Goal: Transaction & Acquisition: Purchase product/service

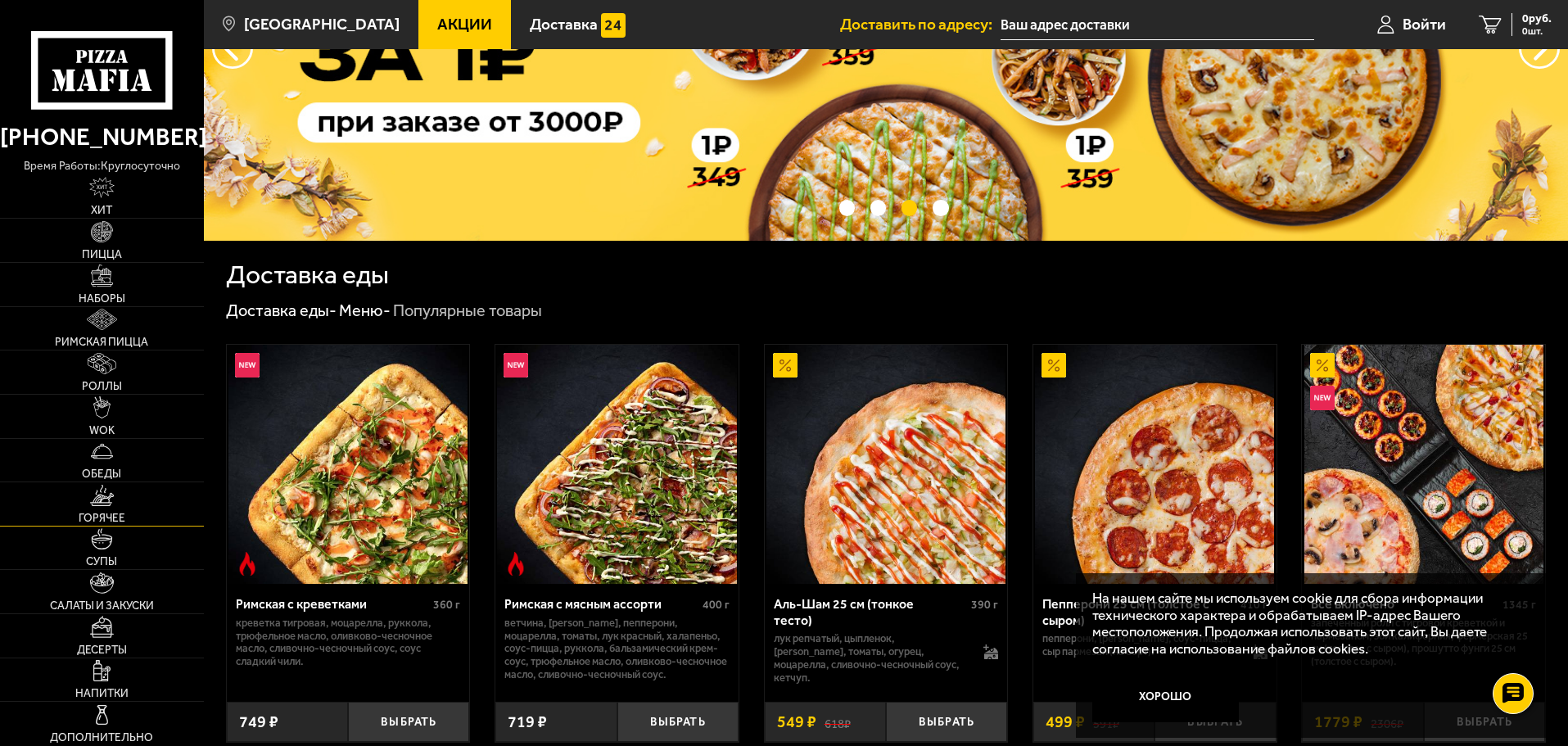
scroll to position [246, 0]
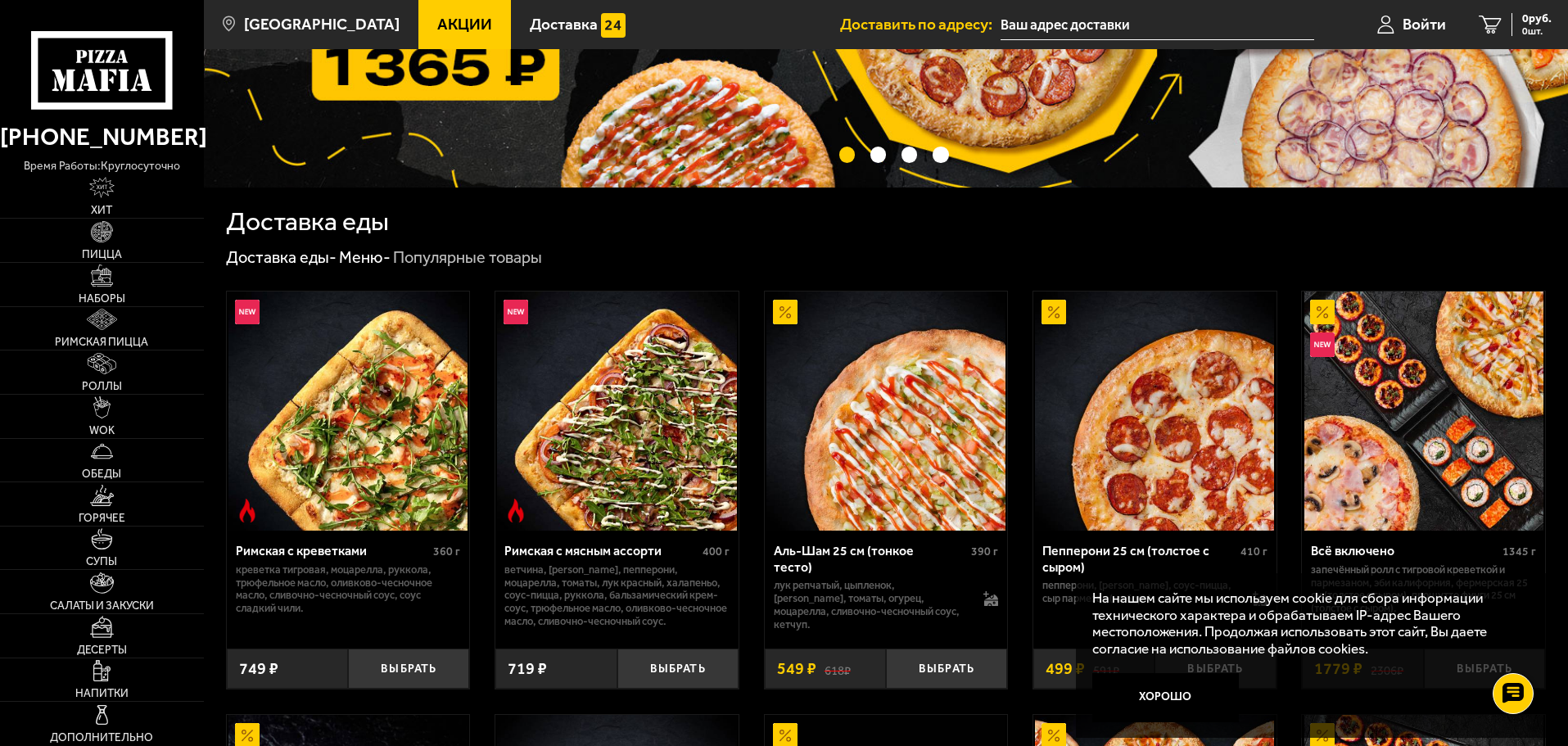
click at [110, 67] on icon at bounding box center [101, 70] width 141 height 78
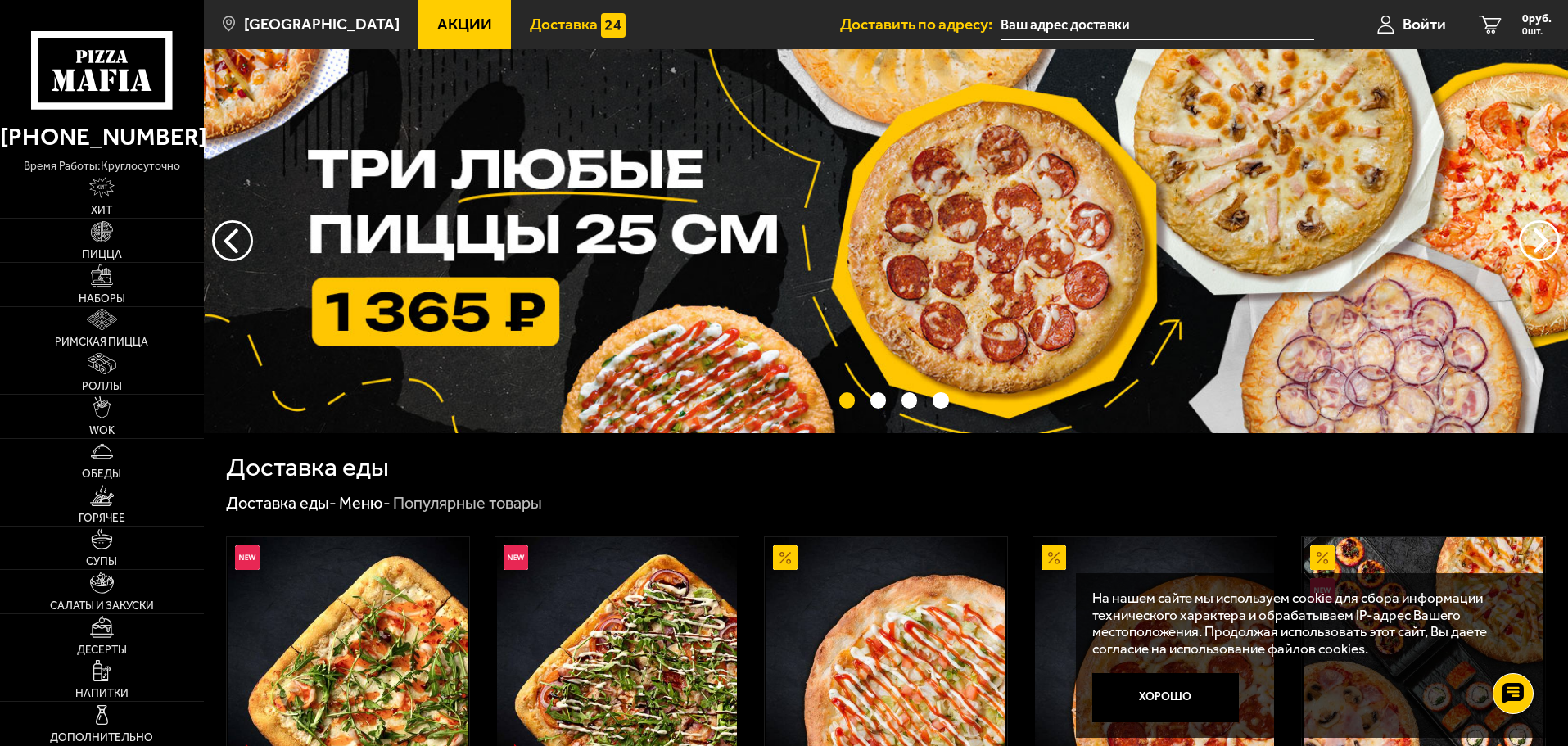
click at [542, 23] on span "Доставка" at bounding box center [563, 25] width 68 height 16
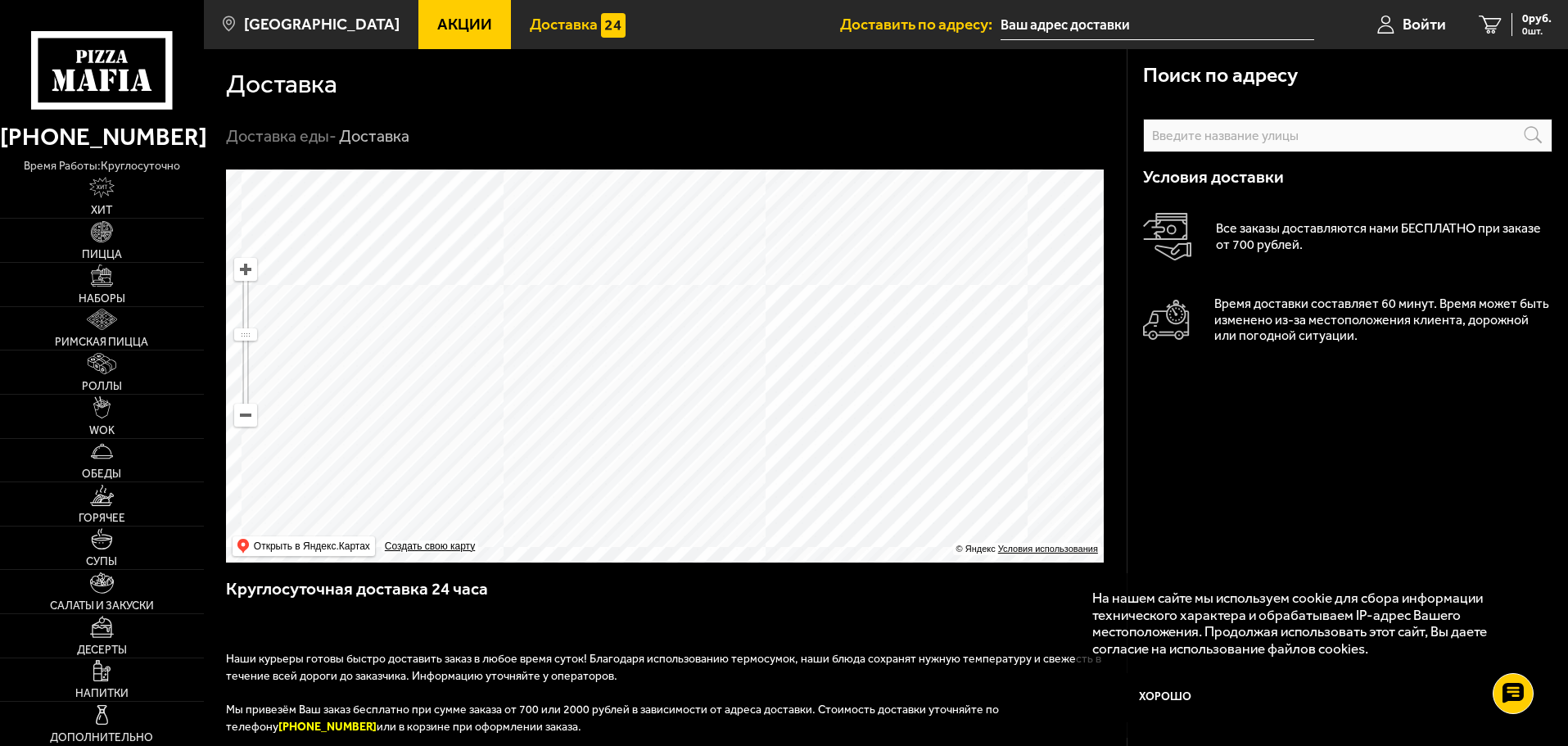
drag, startPoint x: 651, startPoint y: 246, endPoint x: 654, endPoint y: 468, distance: 222.0
click at [654, 468] on ymaps at bounding box center [665, 366] width 878 height 393
click at [666, 412] on ymaps at bounding box center [665, 366] width 878 height 393
click at [114, 291] on link "Наборы" at bounding box center [102, 284] width 204 height 43
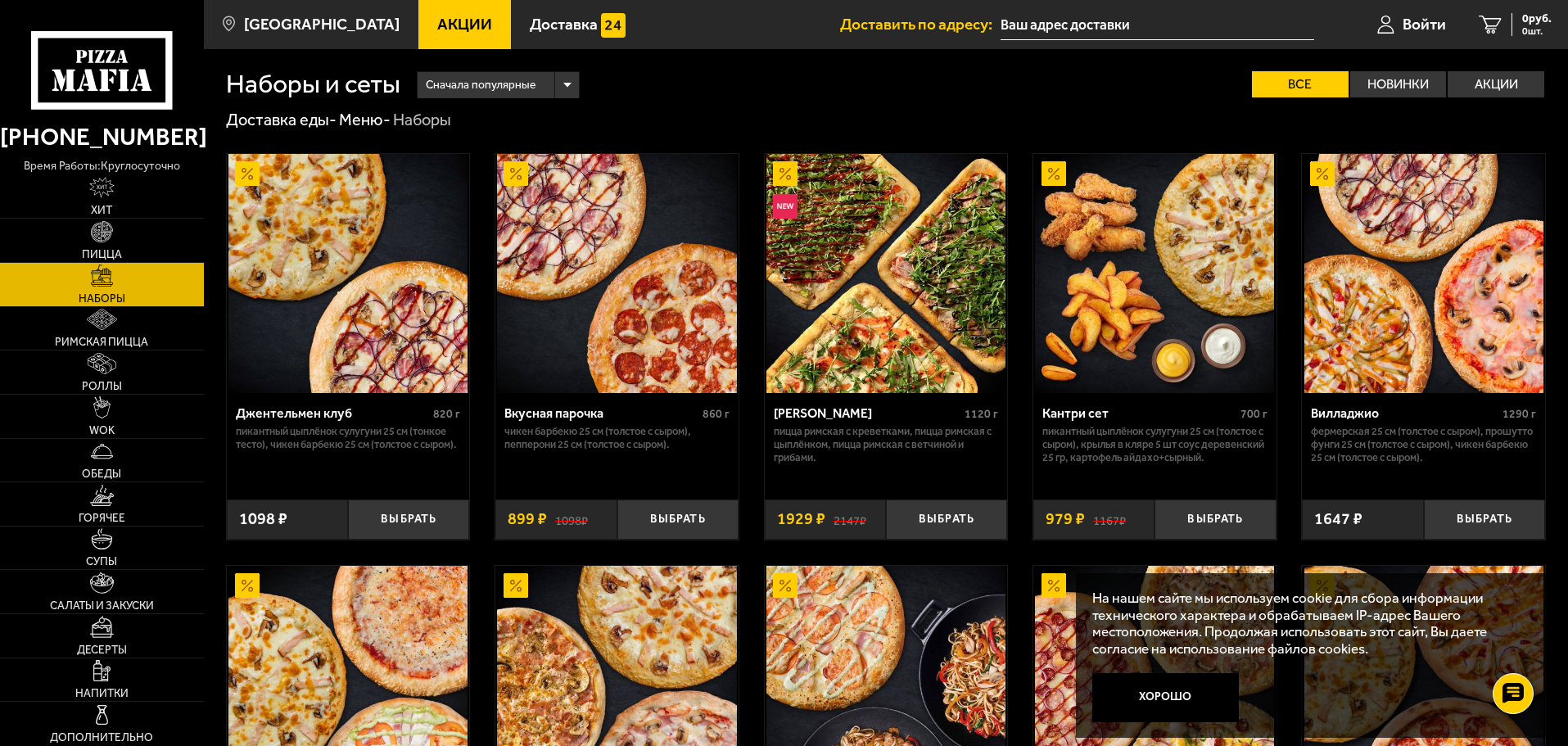
click at [677, 223] on img at bounding box center [617, 274] width 239 height 240
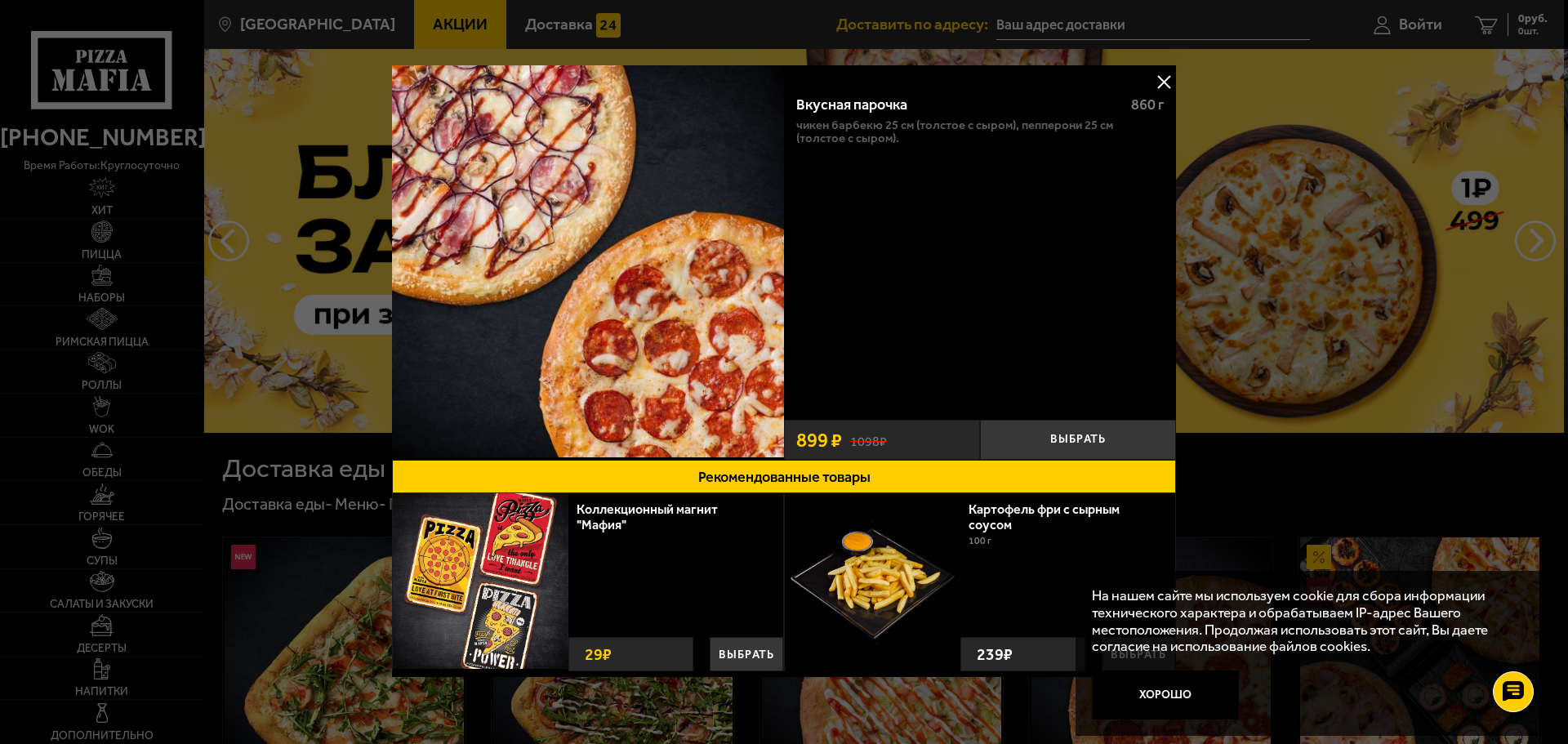
click at [1157, 75] on button at bounding box center [1163, 82] width 25 height 25
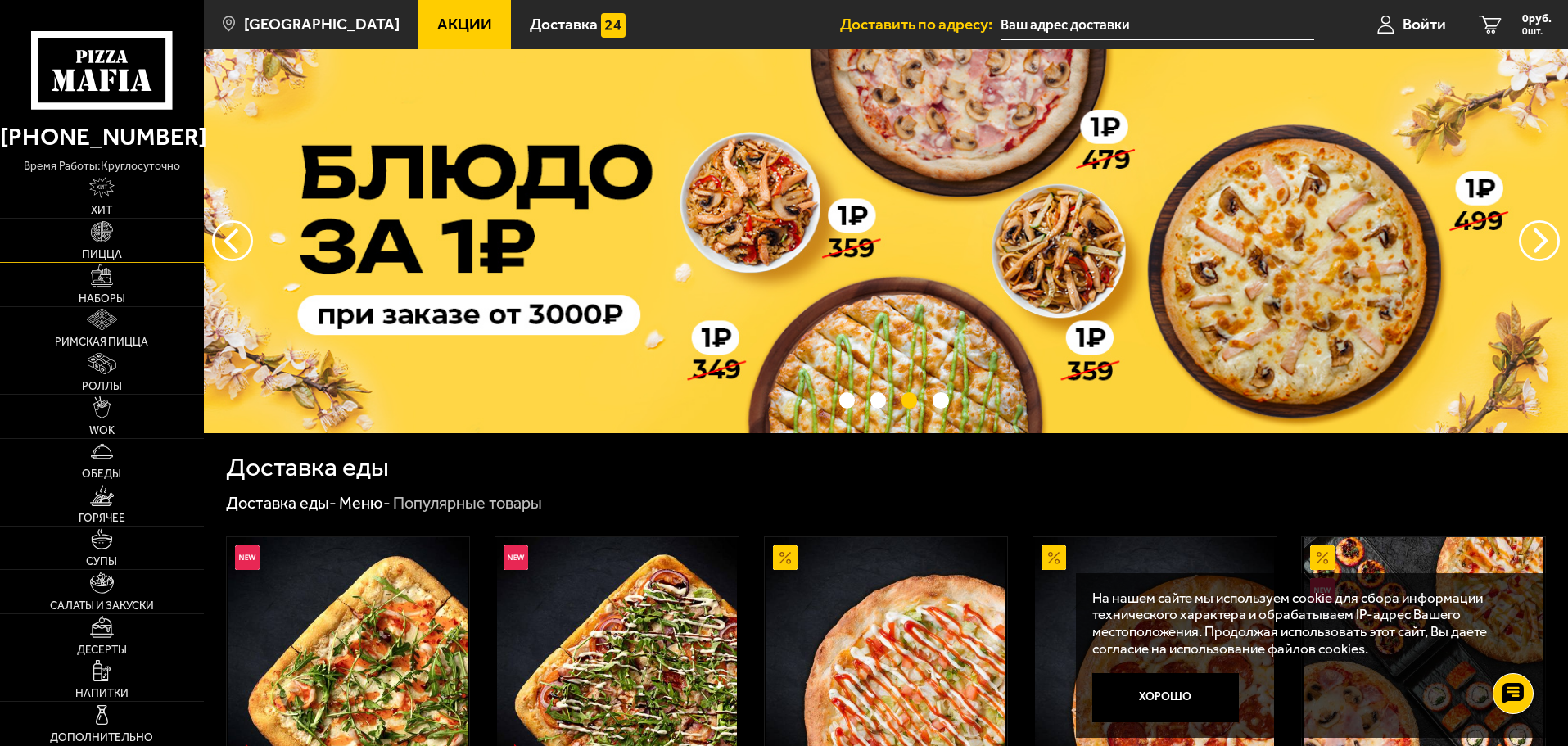
click at [120, 245] on link "Пицца" at bounding box center [102, 240] width 204 height 43
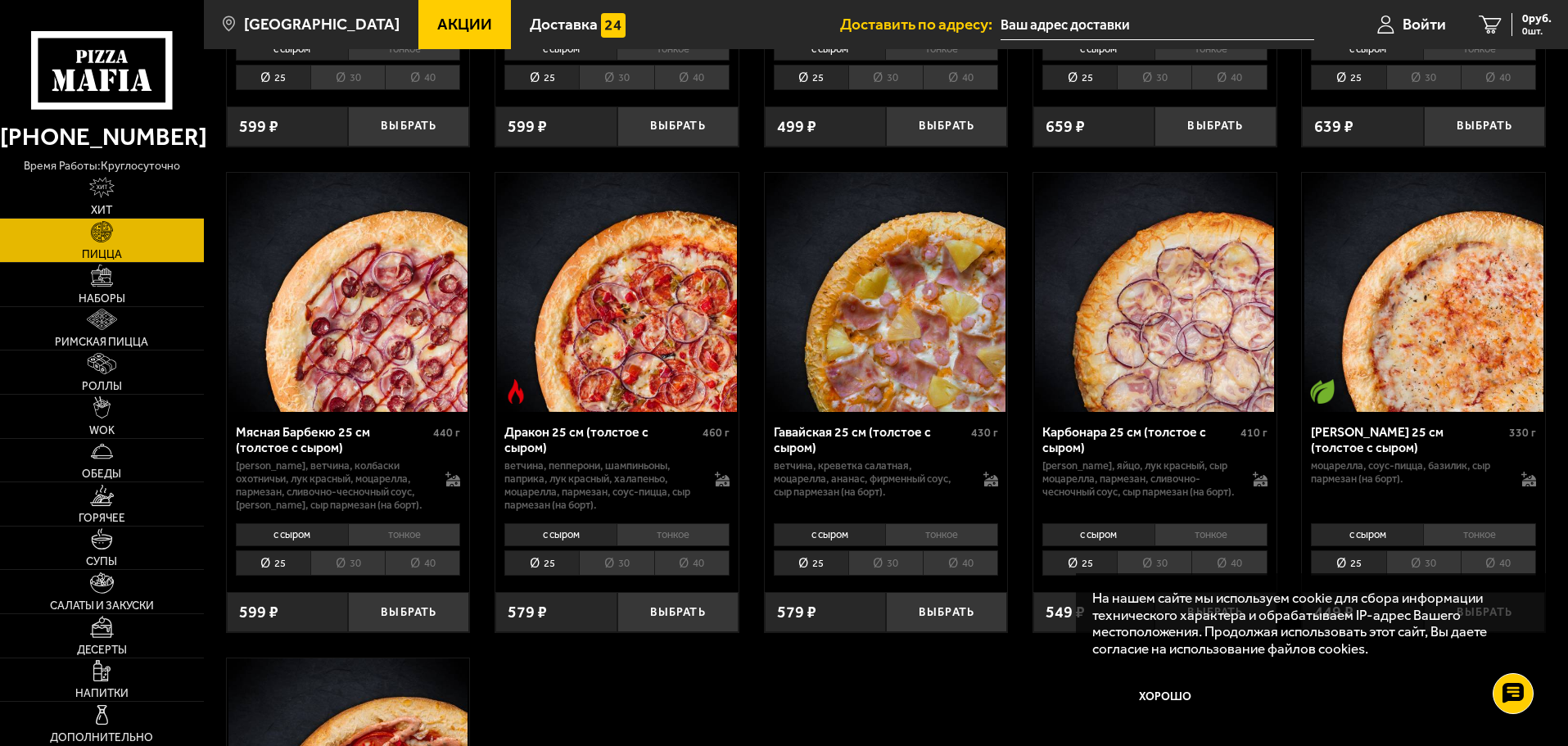
scroll to position [3031, 0]
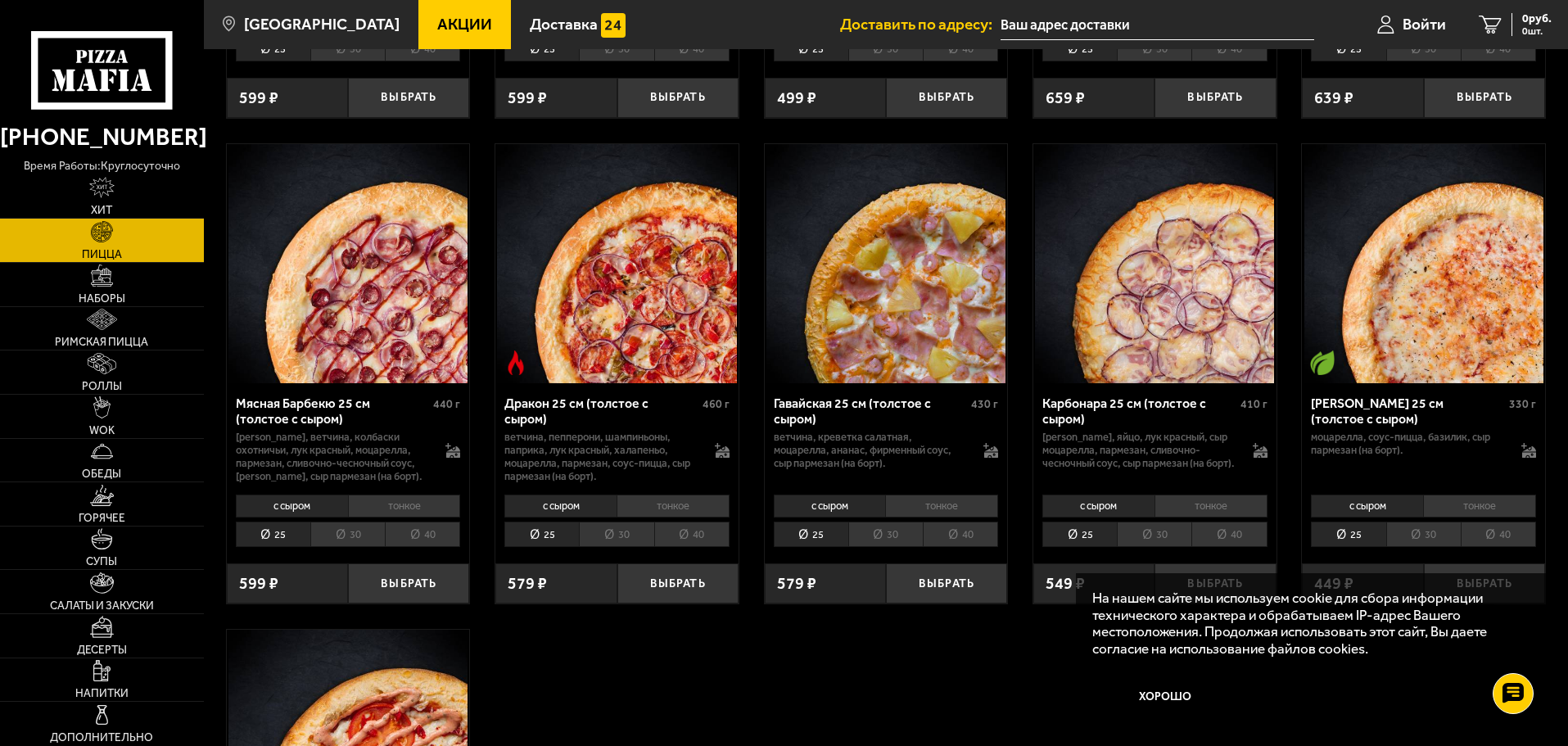
click at [872, 547] on li "30" at bounding box center [885, 534] width 75 height 26
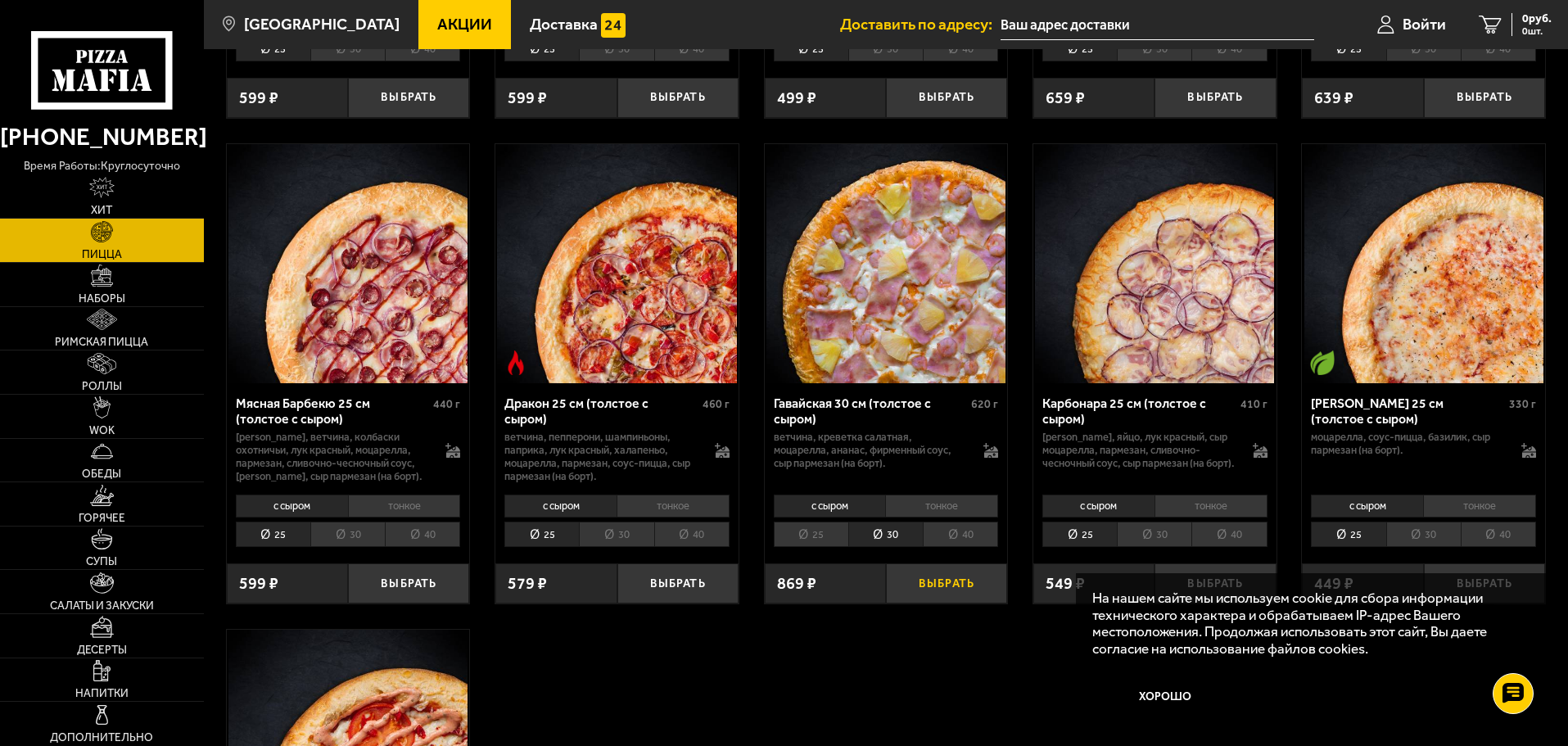
click at [936, 591] on button "Выбрать" at bounding box center [946, 584] width 121 height 41
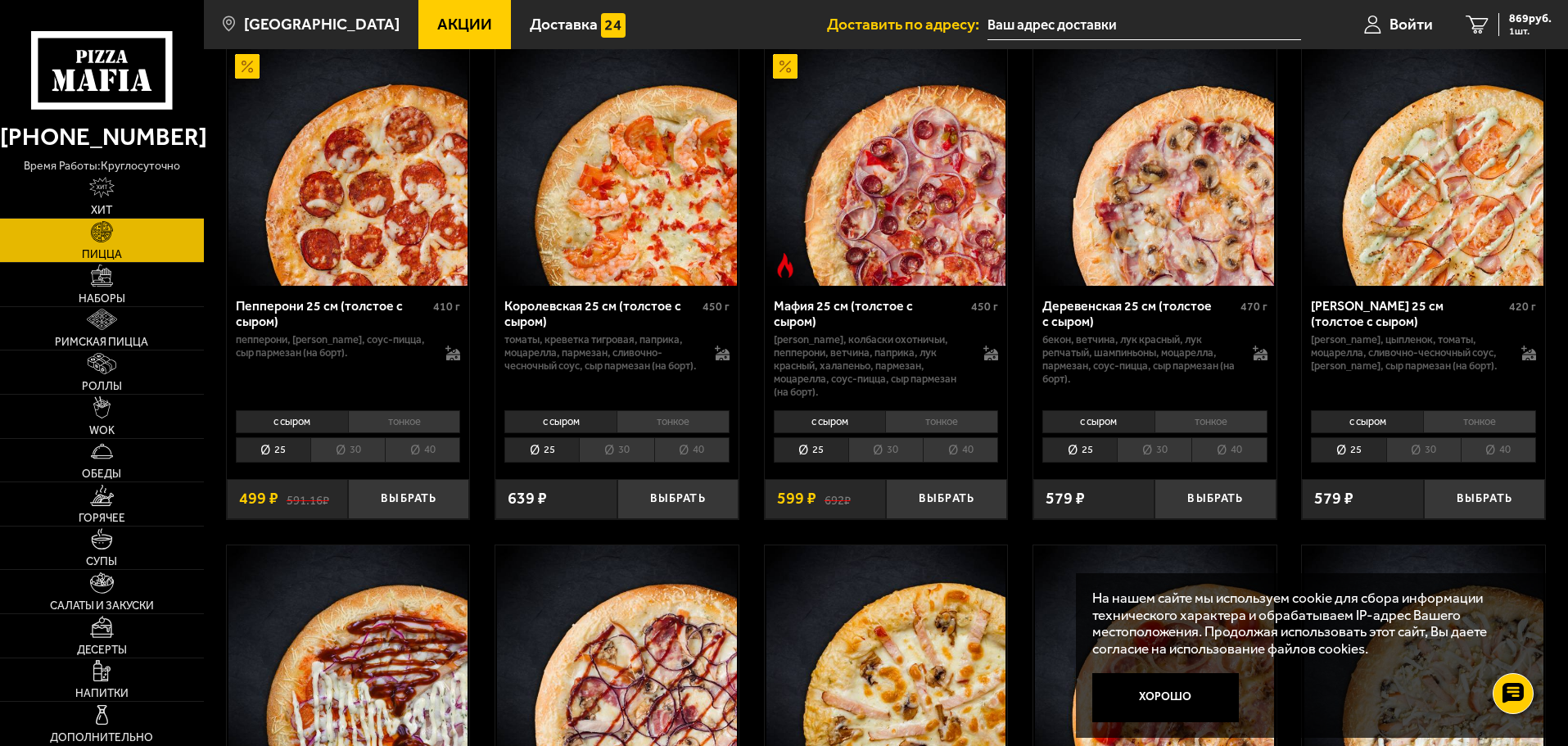
scroll to position [2130, 0]
click at [879, 455] on li "30" at bounding box center [885, 451] width 75 height 26
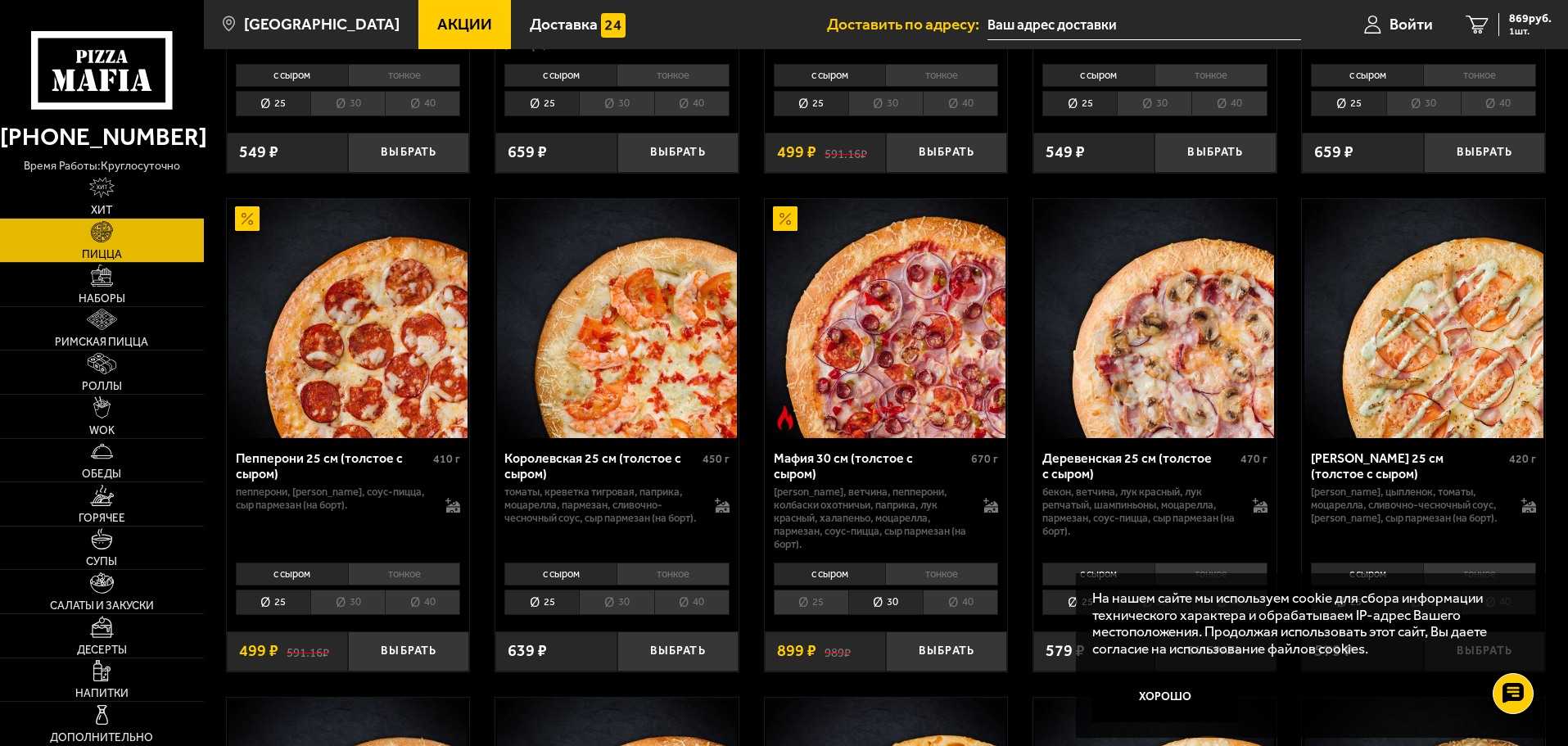
scroll to position [2048, 0]
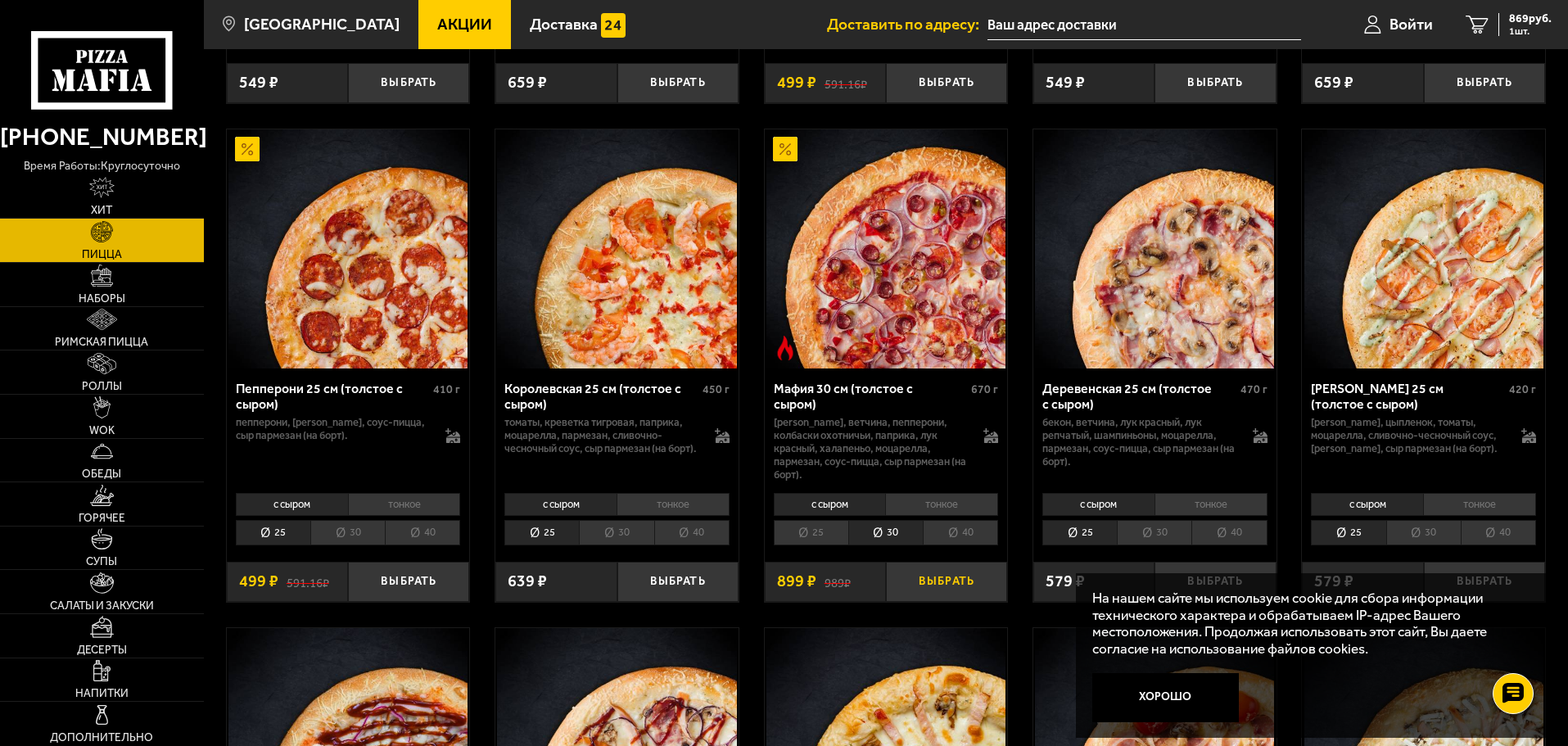
click at [953, 589] on button "Выбрать" at bounding box center [946, 582] width 121 height 41
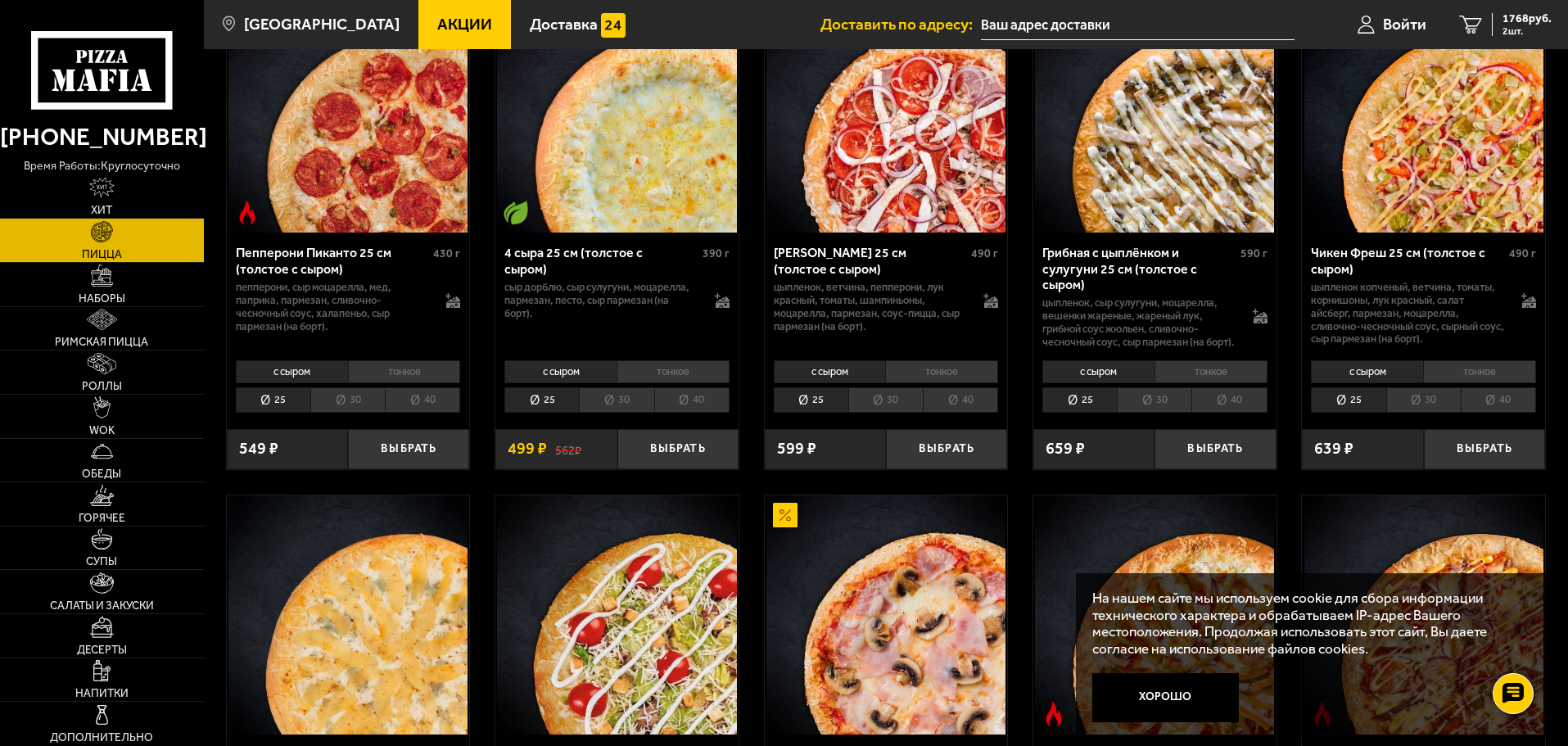
scroll to position [1147, 0]
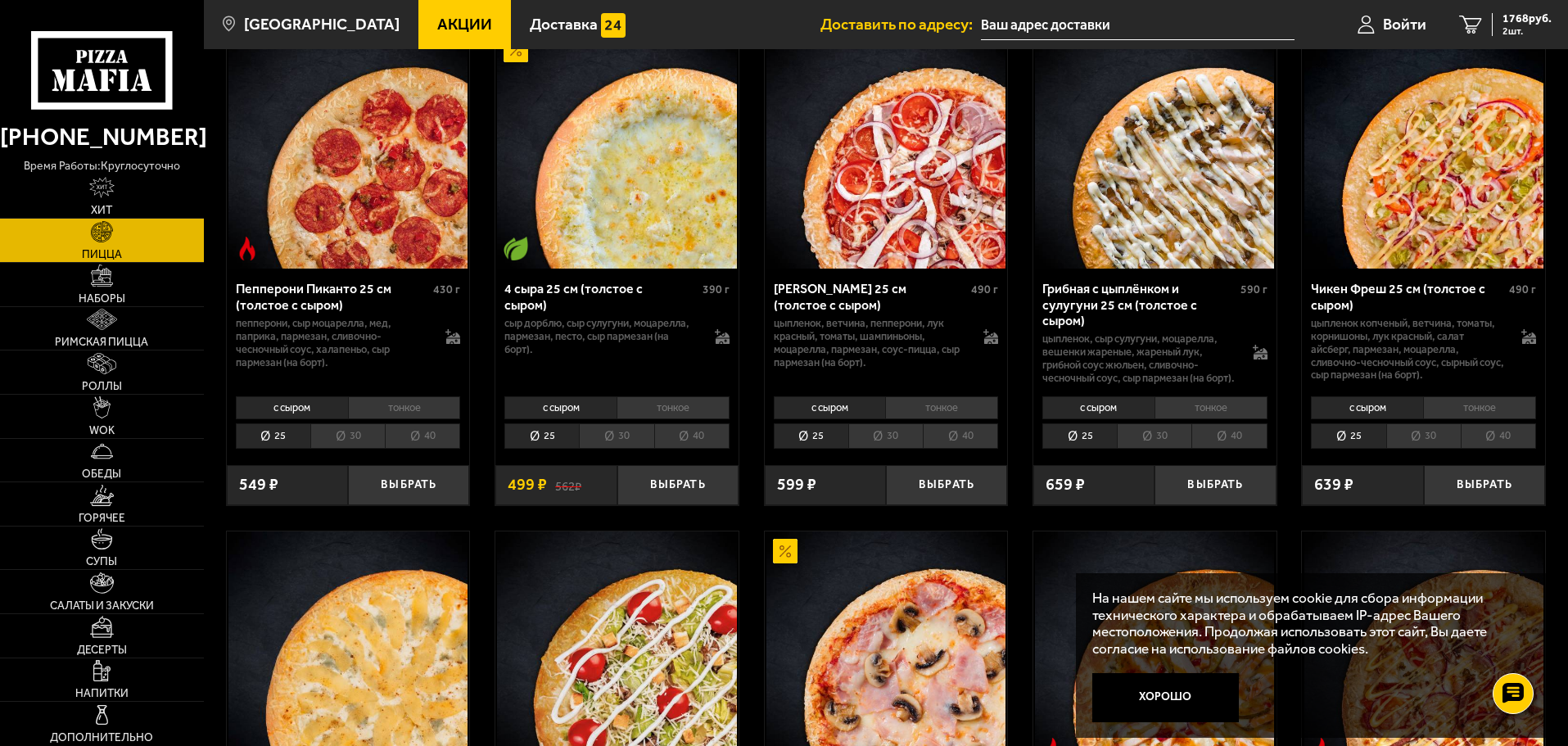
click at [622, 444] on li "30" at bounding box center [616, 436] width 75 height 26
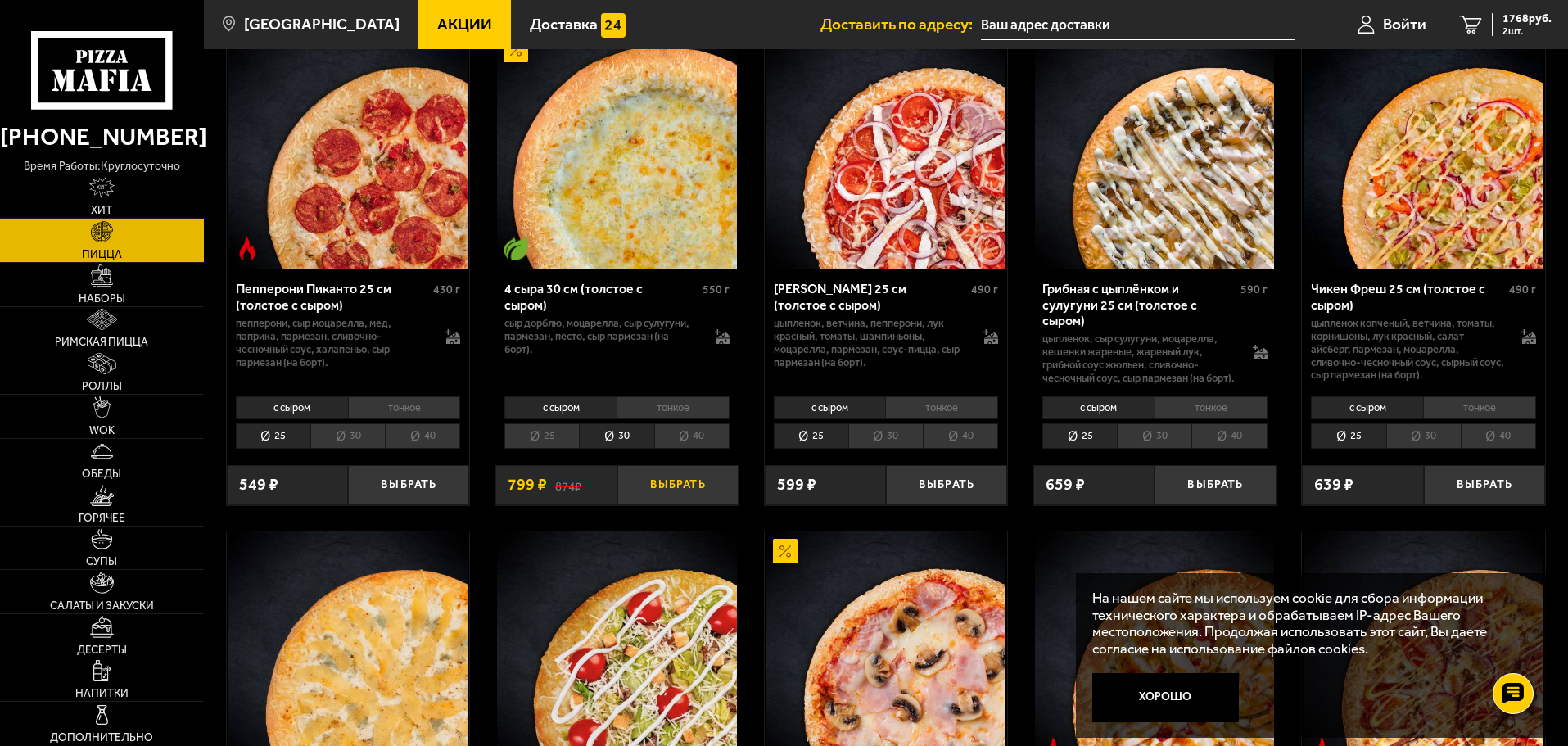
click at [663, 506] on button "Выбрать" at bounding box center [678, 485] width 121 height 41
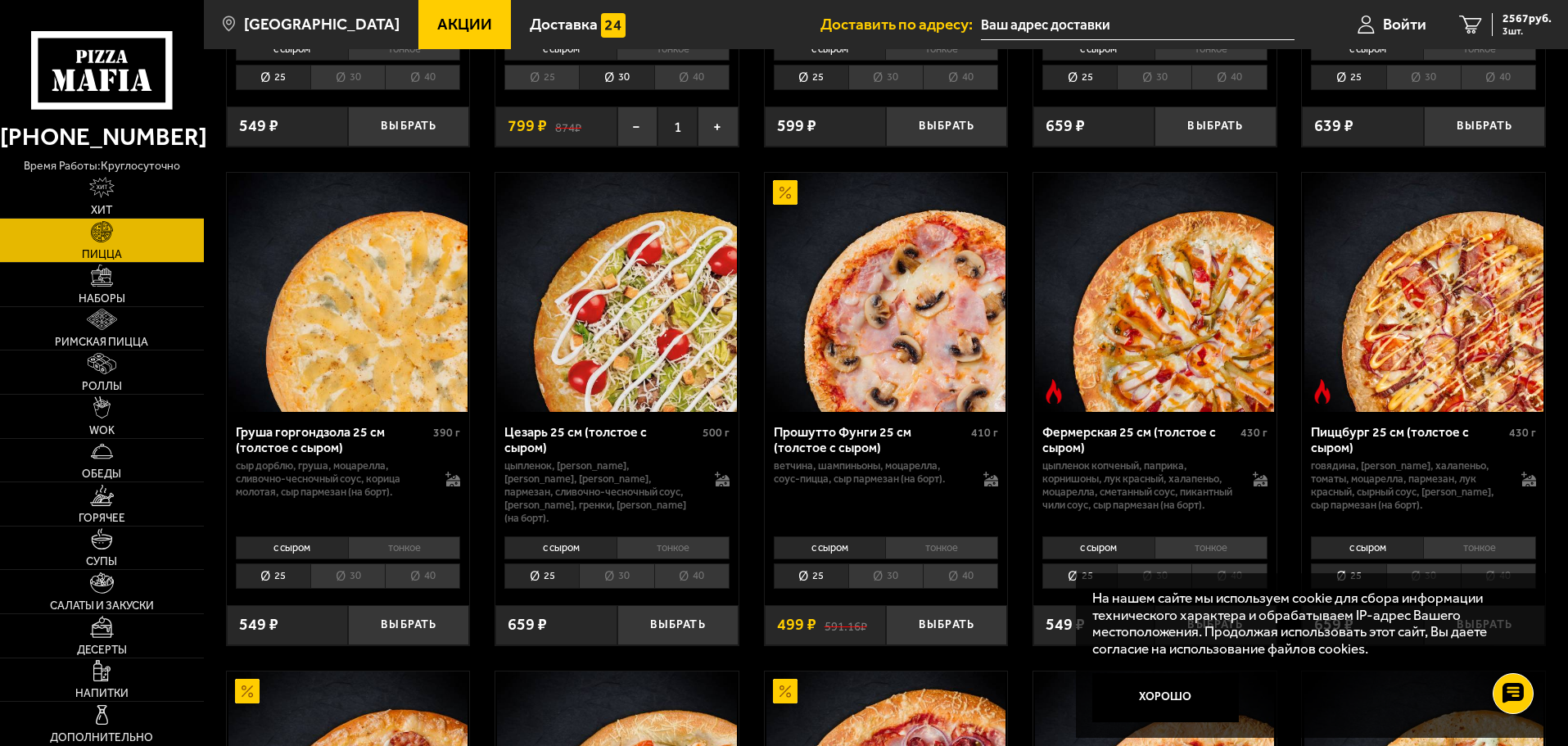
scroll to position [1556, 0]
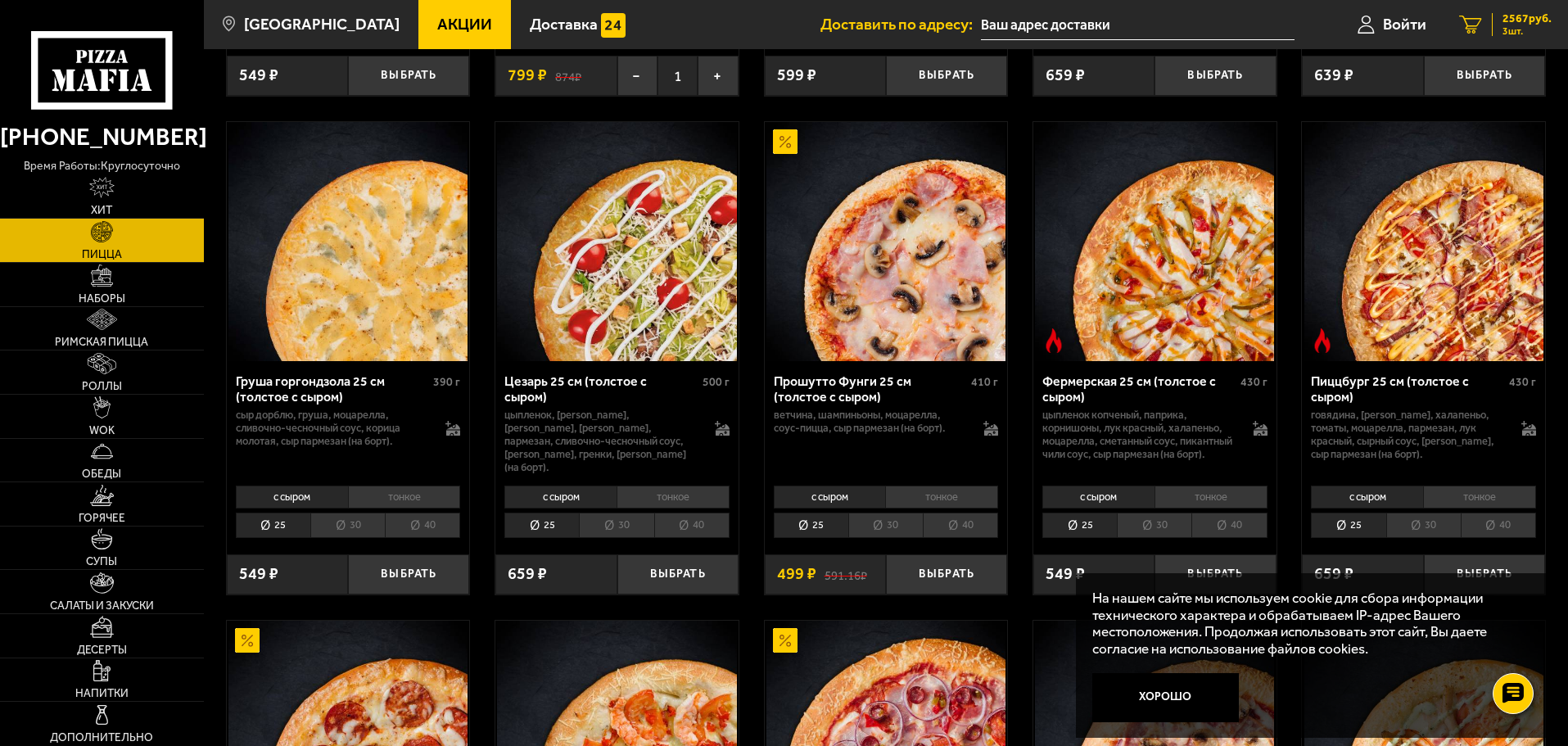
click at [1516, 15] on span "2567 руб." at bounding box center [1528, 18] width 49 height 11
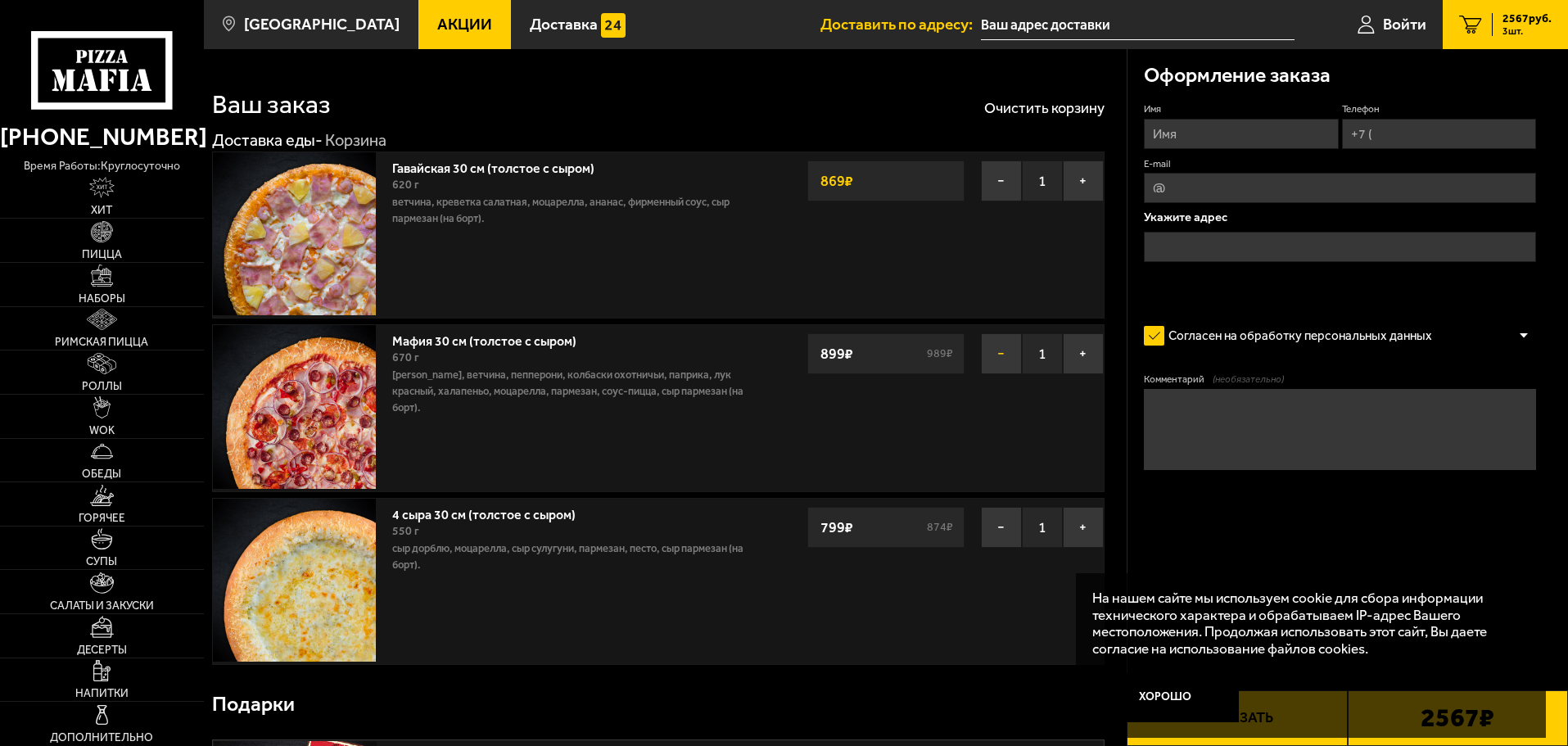
click at [1002, 357] on button "−" at bounding box center [1001, 354] width 41 height 41
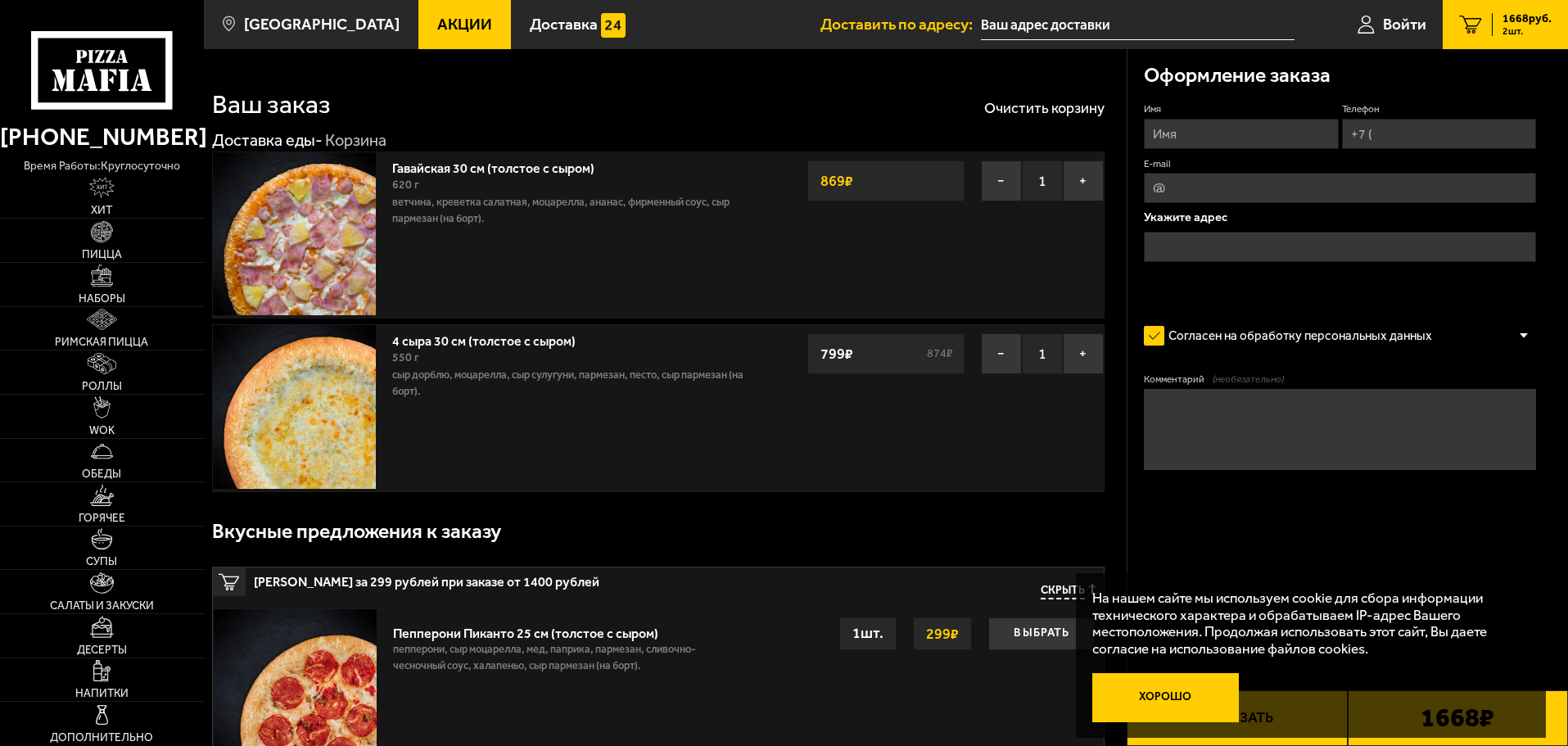
click at [1172, 700] on button "Хорошо" at bounding box center [1166, 698] width 147 height 49
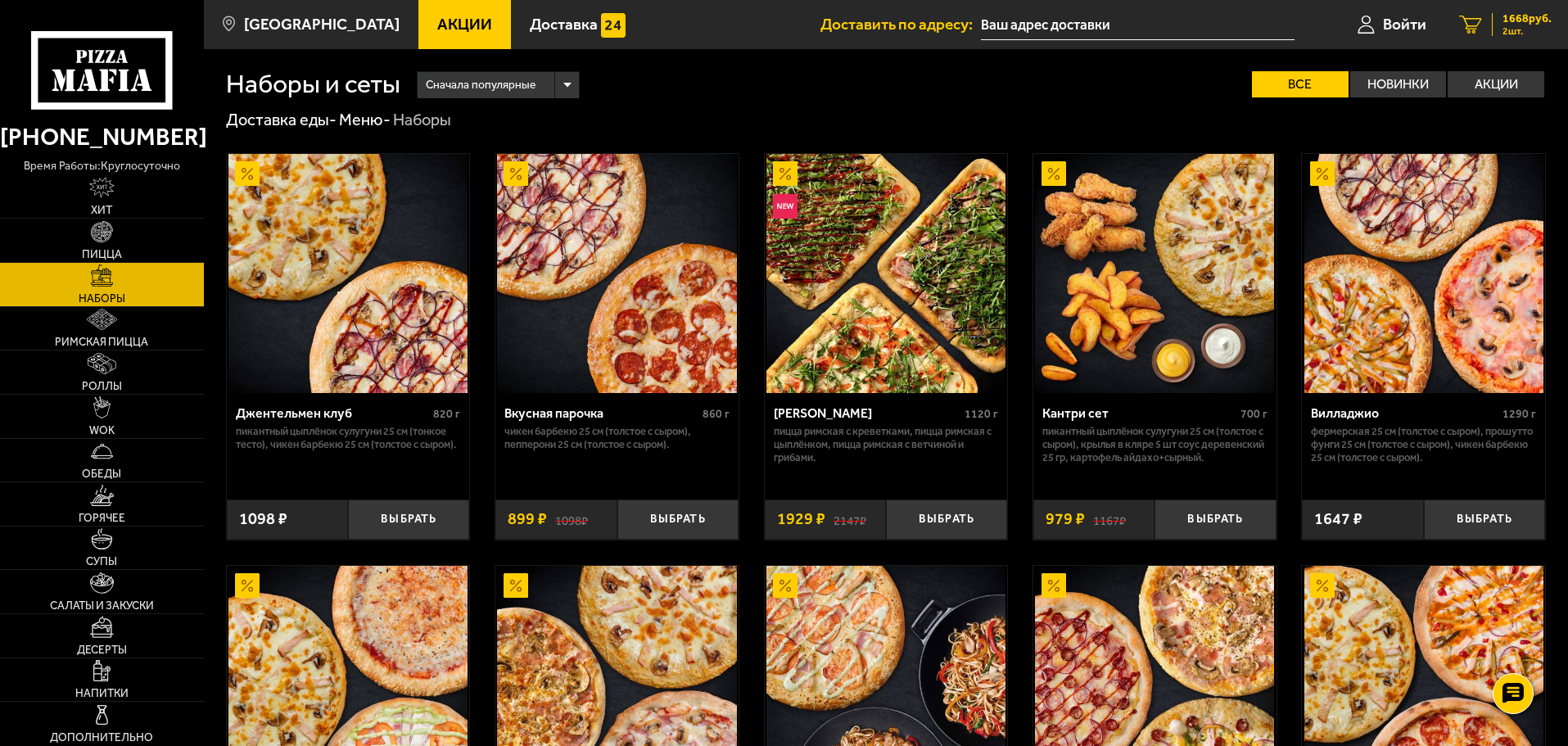
click at [1494, 20] on div "1668 руб. 2 шт." at bounding box center [1521, 25] width 60 height 23
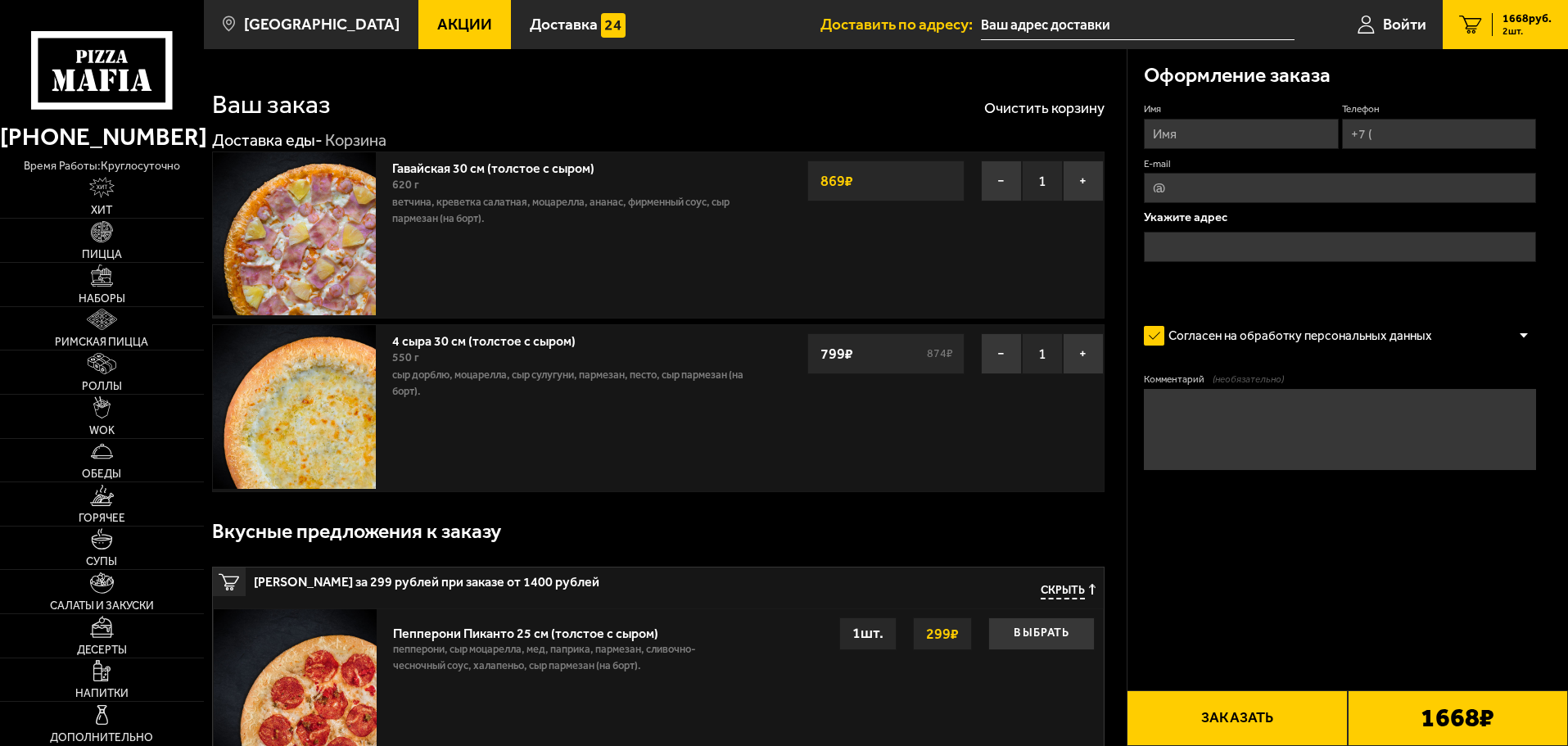
click at [1188, 131] on input "Имя" at bounding box center [1240, 134] width 194 height 30
type input "[PERSON_NAME]"
click at [1399, 137] on input "Телефон" at bounding box center [1439, 134] width 194 height 30
type input "[PHONE_NUMBER]"
click at [1346, 181] on input "E-mail" at bounding box center [1339, 188] width 392 height 30
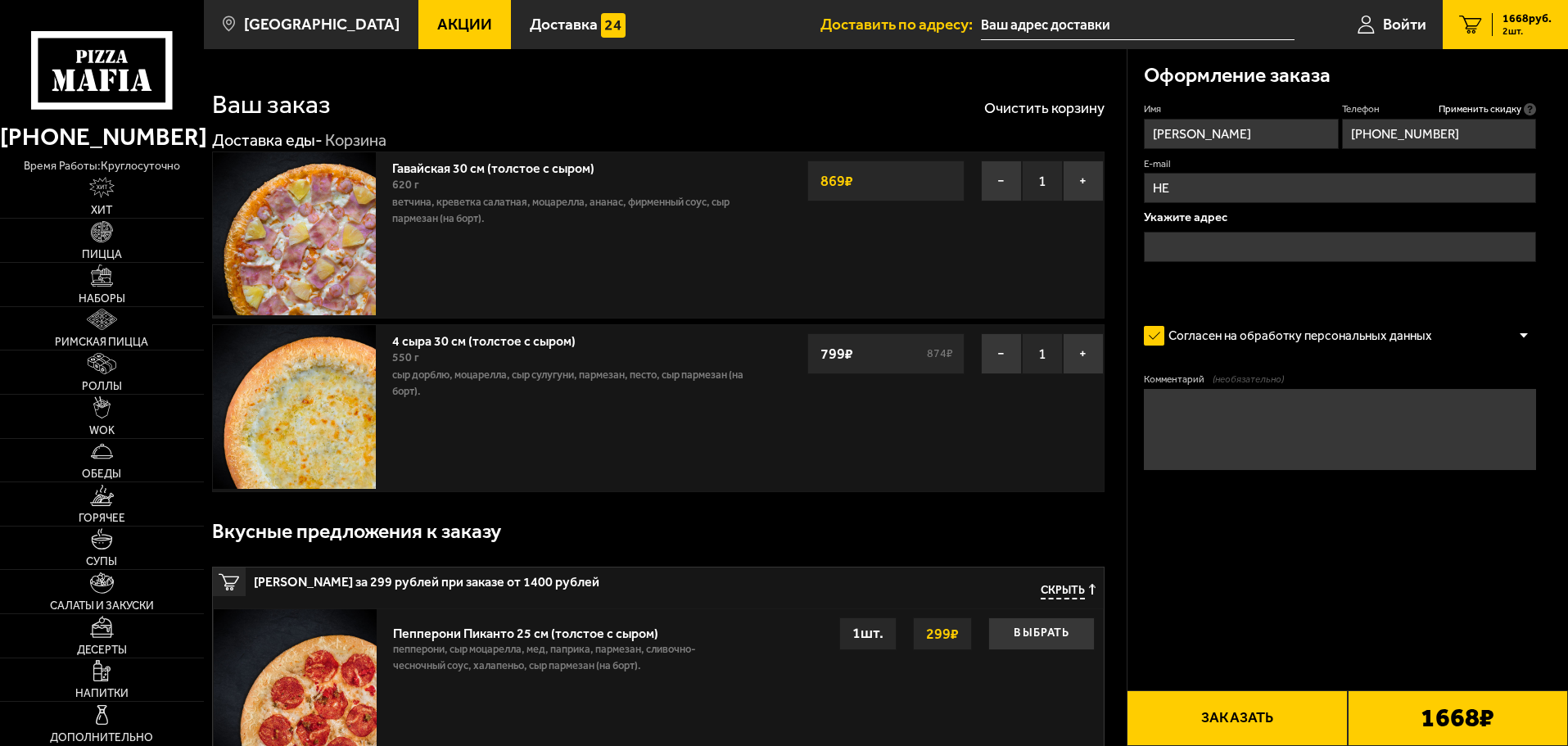
type input "H"
type input "[EMAIL_ADDRESS][DOMAIN_NAME]"
click at [1412, 246] on input "text" at bounding box center [1339, 247] width 392 height 30
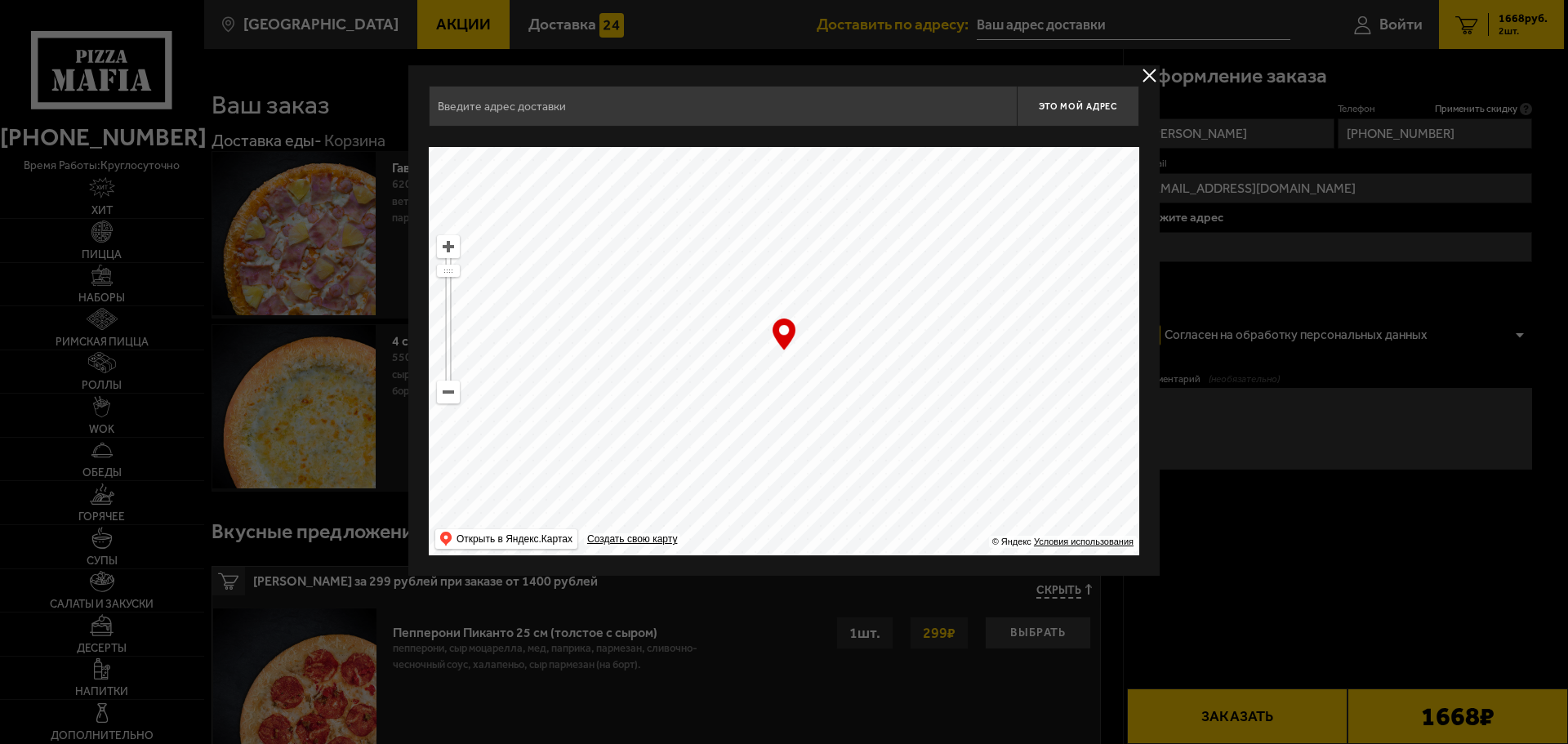
click at [672, 110] on input "text" at bounding box center [723, 106] width 588 height 41
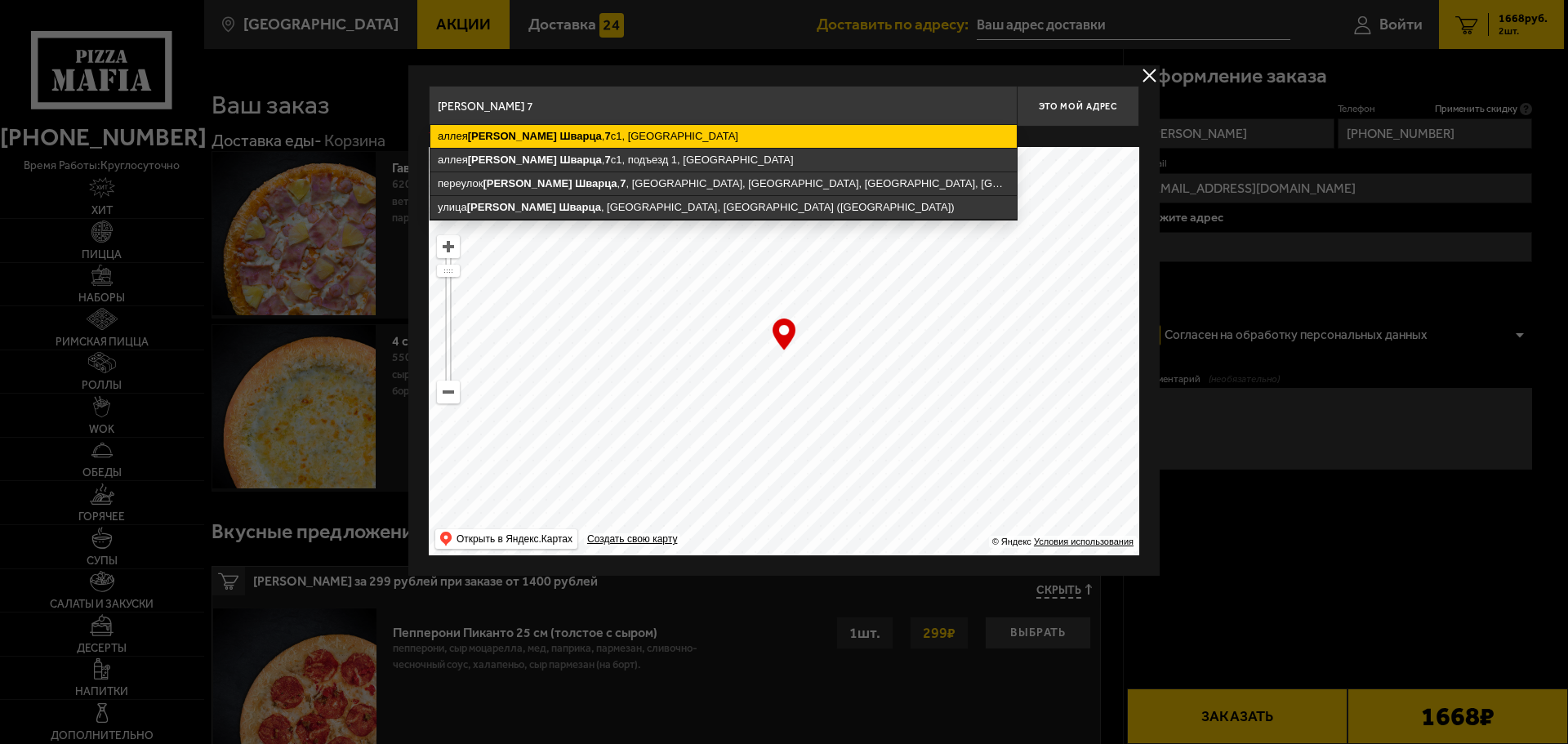
click at [665, 138] on ymaps "[STREET_ADDRESS][PERSON_NAME]" at bounding box center [723, 136] width 586 height 23
type input "[STREET_ADDRESS][PERSON_NAME]"
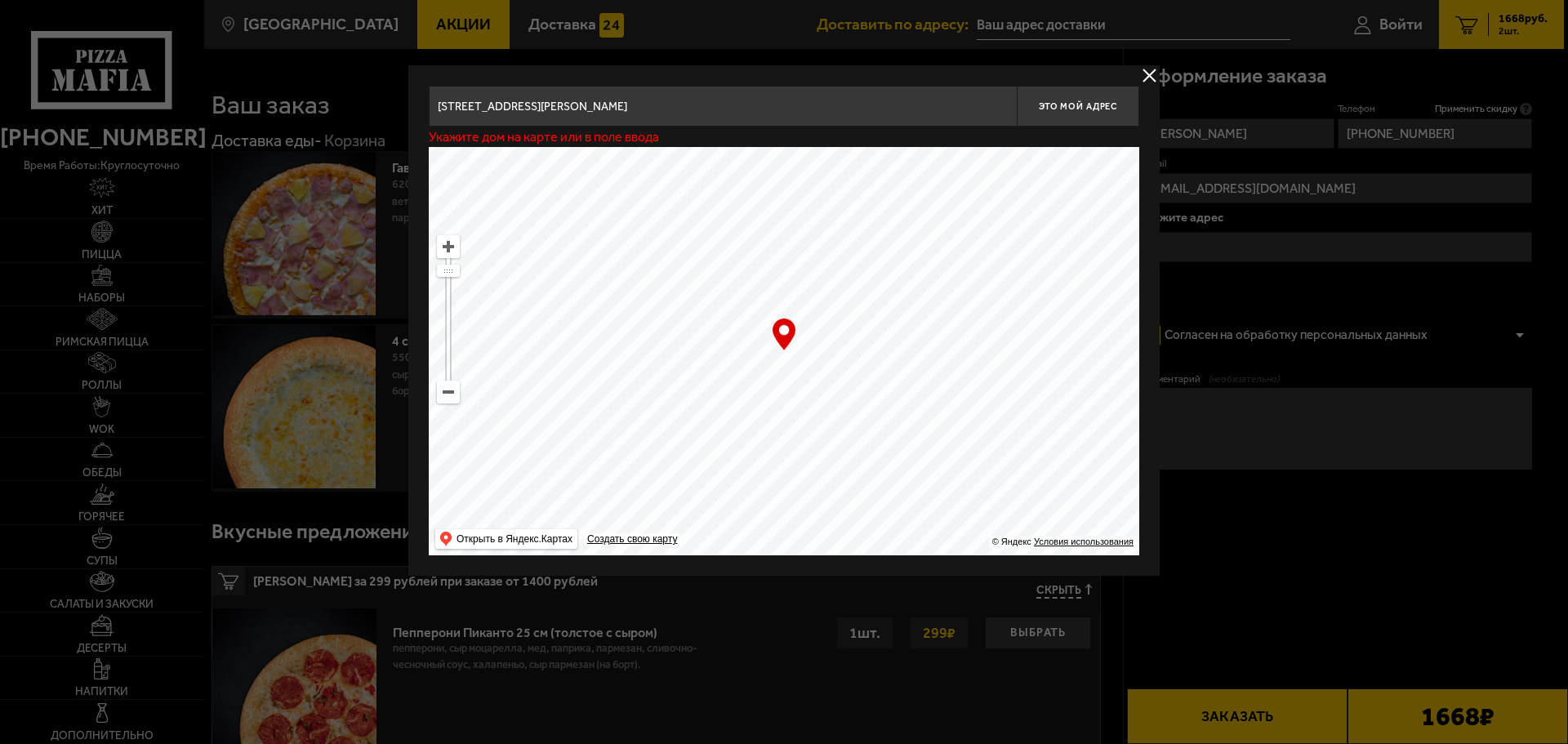
type input "аллея [PERSON_NAME], 7с1"
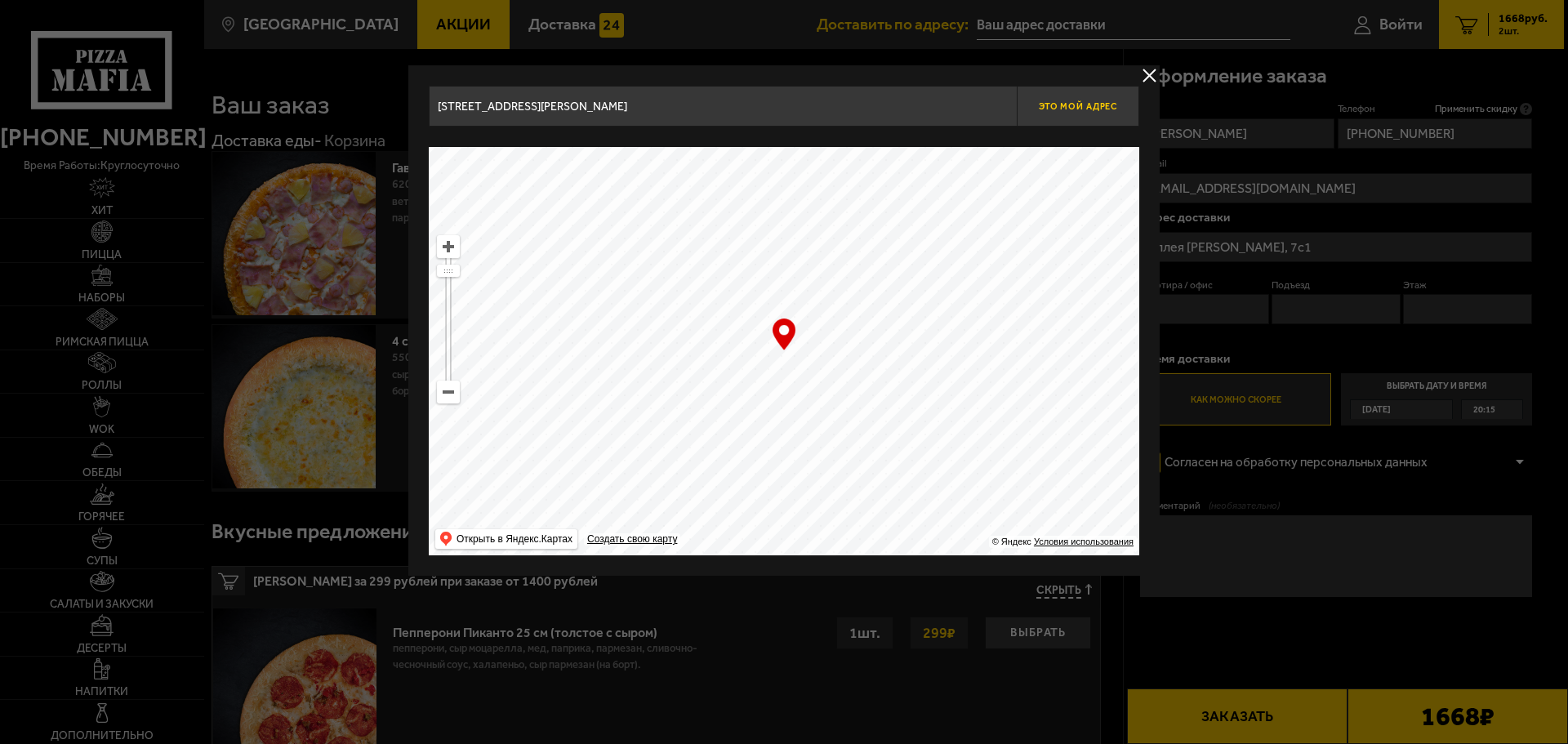
click at [1094, 103] on span "Это мой адрес" at bounding box center [1077, 106] width 78 height 11
type input "аллея [PERSON_NAME], 7с1"
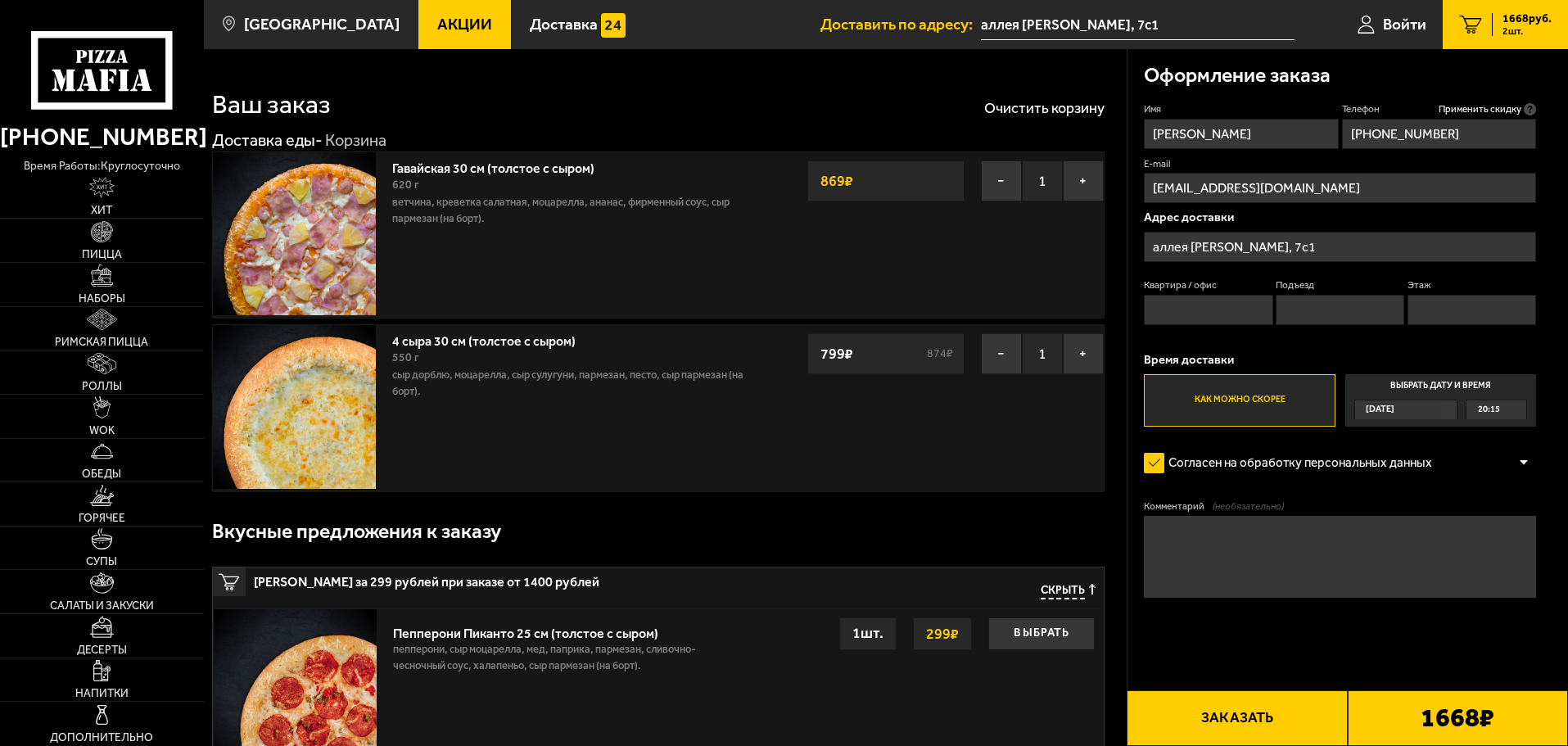
click at [1229, 310] on input "Квартира / офис" at bounding box center [1208, 310] width 129 height 30
type input "93"
click at [1350, 314] on input "Подъезд" at bounding box center [1340, 310] width 129 height 30
type input "1"
click at [1480, 307] on input "Этаж" at bounding box center [1472, 310] width 129 height 30
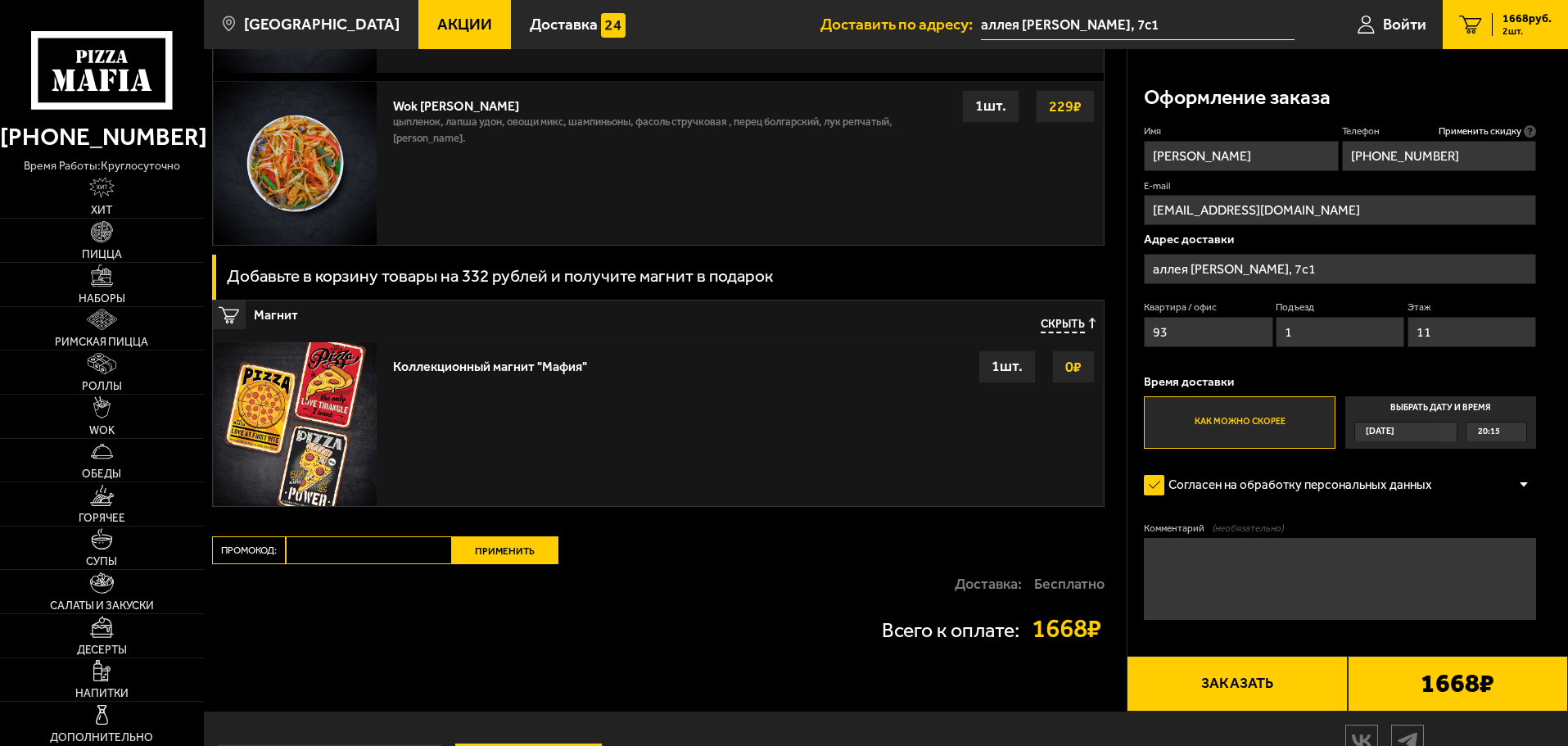
scroll to position [2124, 0]
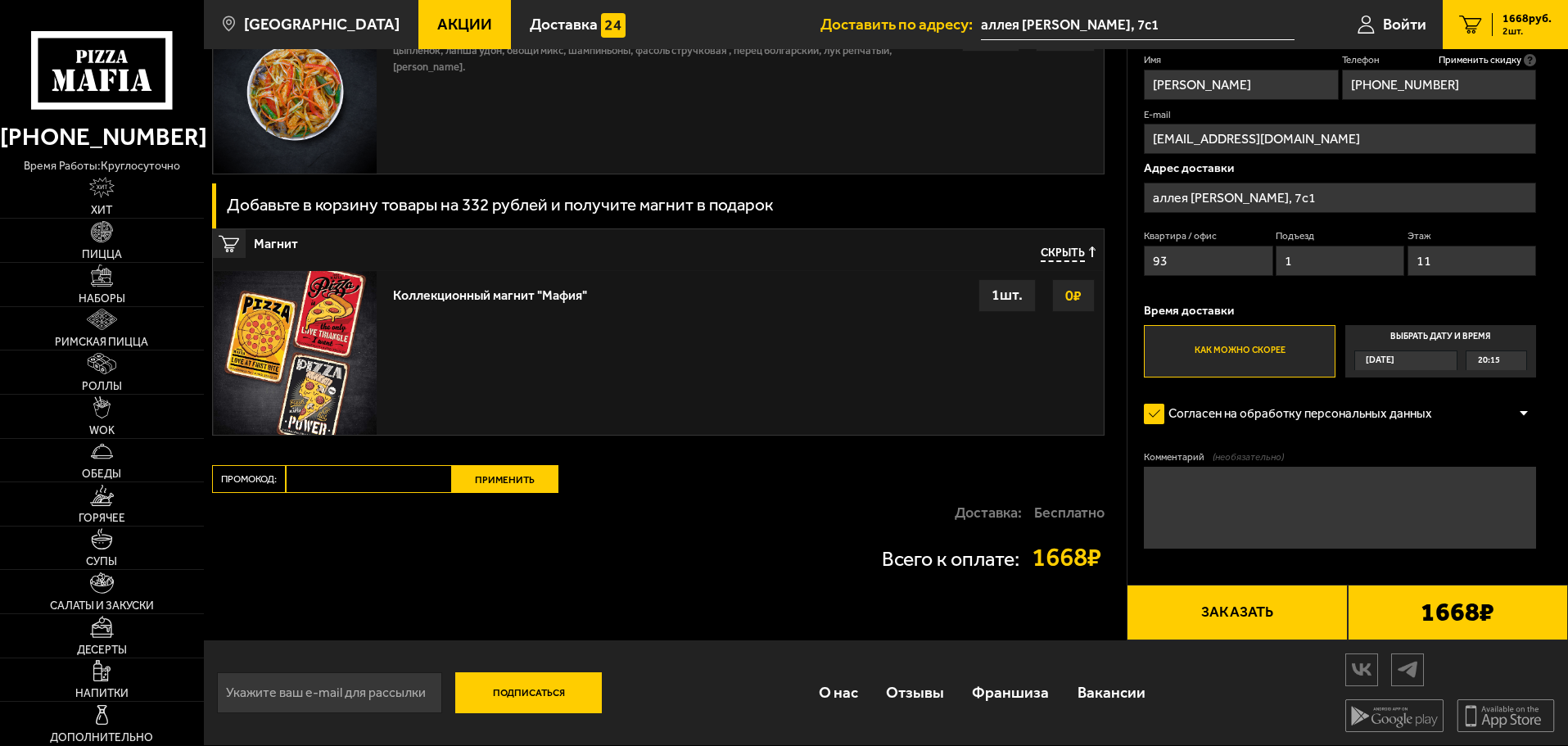
type input "11"
click at [335, 479] on input "Промокод:" at bounding box center [369, 479] width 166 height 28
